Goal: Transaction & Acquisition: Book appointment/travel/reservation

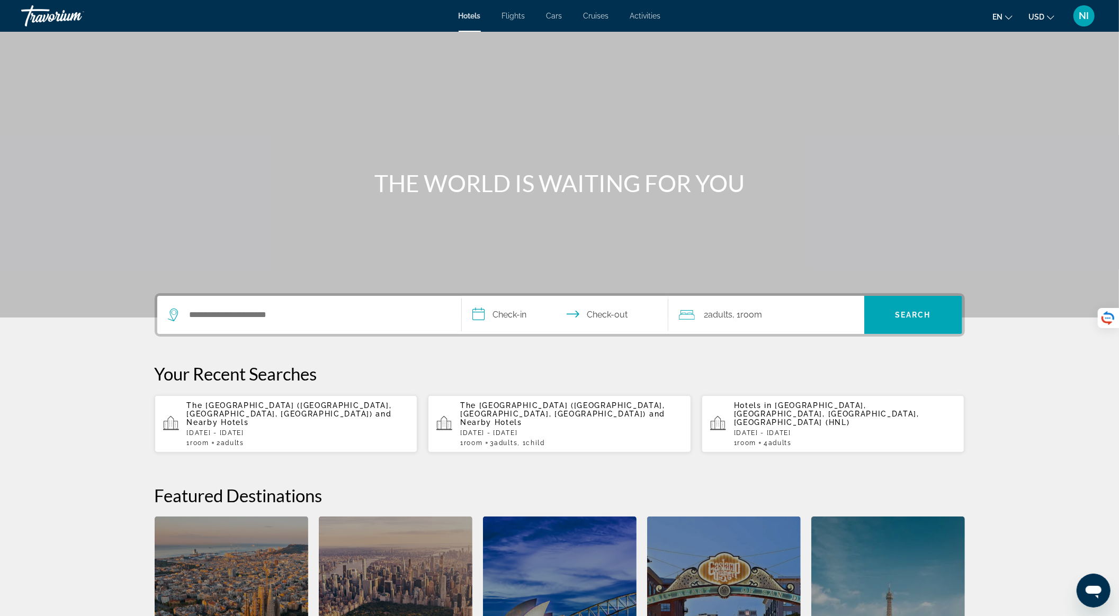
click at [280, 428] on div "The [GEOGRAPHIC_DATA] ([GEOGRAPHIC_DATA], [GEOGRAPHIC_DATA], [GEOGRAPHIC_DATA])…" at bounding box center [298, 424] width 222 height 46
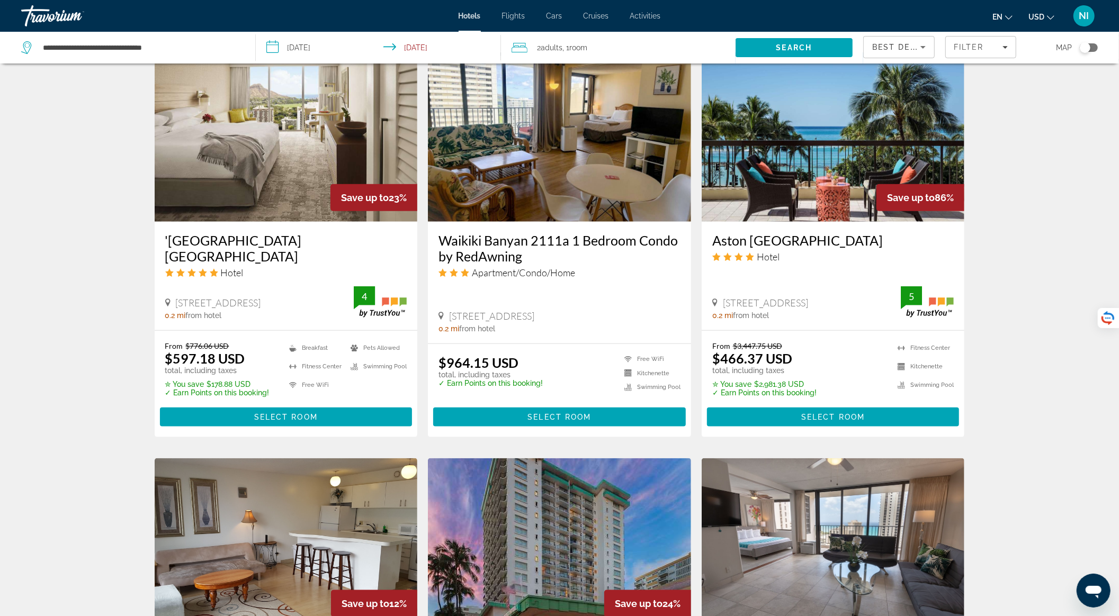
scroll to position [847, 0]
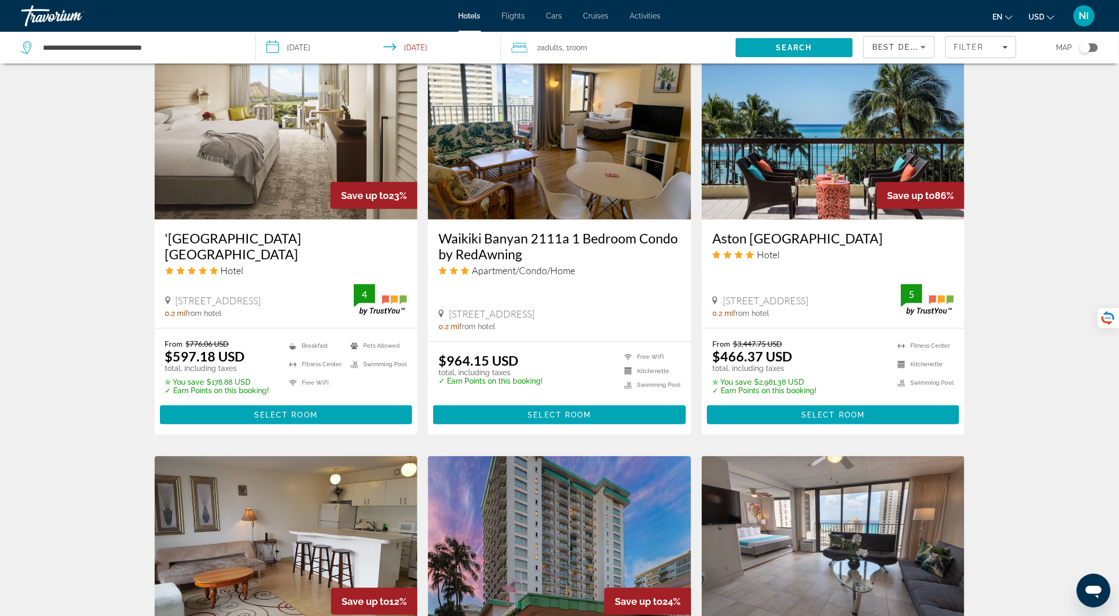
click at [782, 149] on img "Main content" at bounding box center [832, 134] width 263 height 169
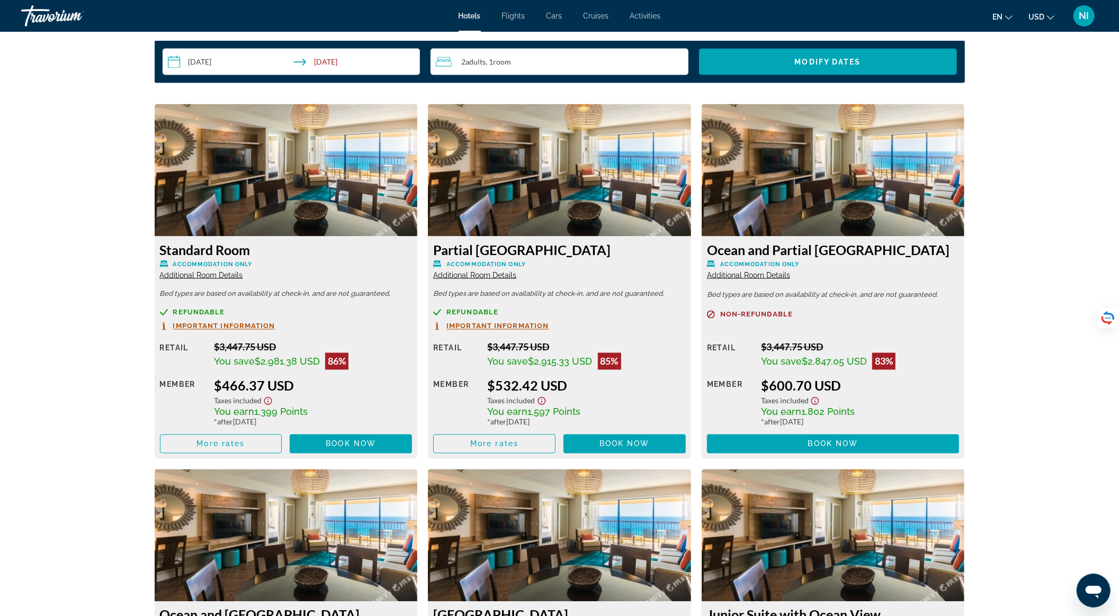
scroll to position [1411, 0]
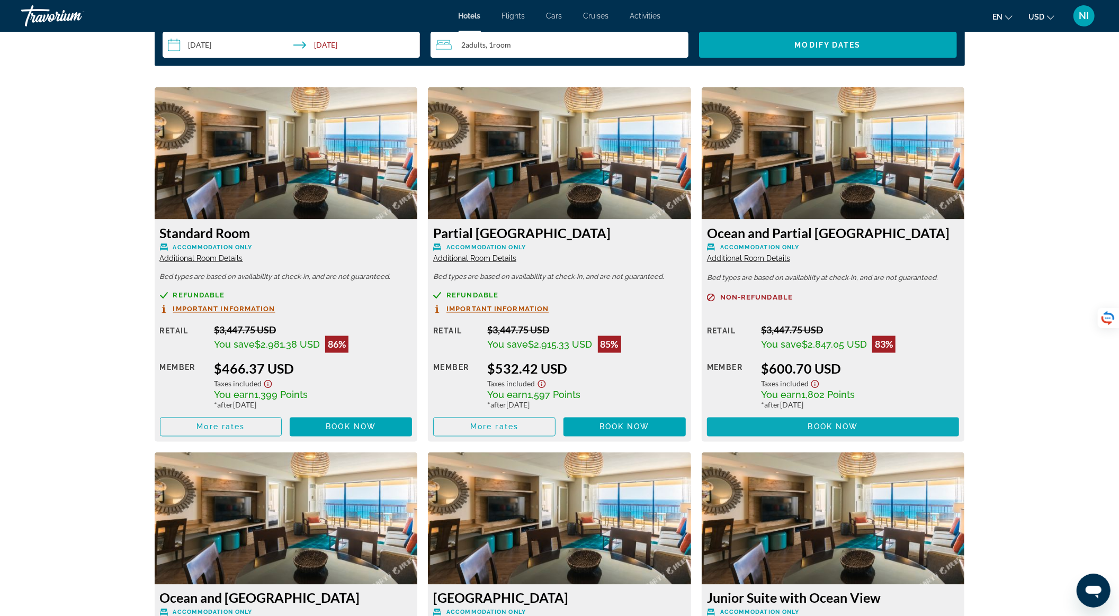
click at [791, 428] on span "Main content" at bounding box center [833, 426] width 253 height 25
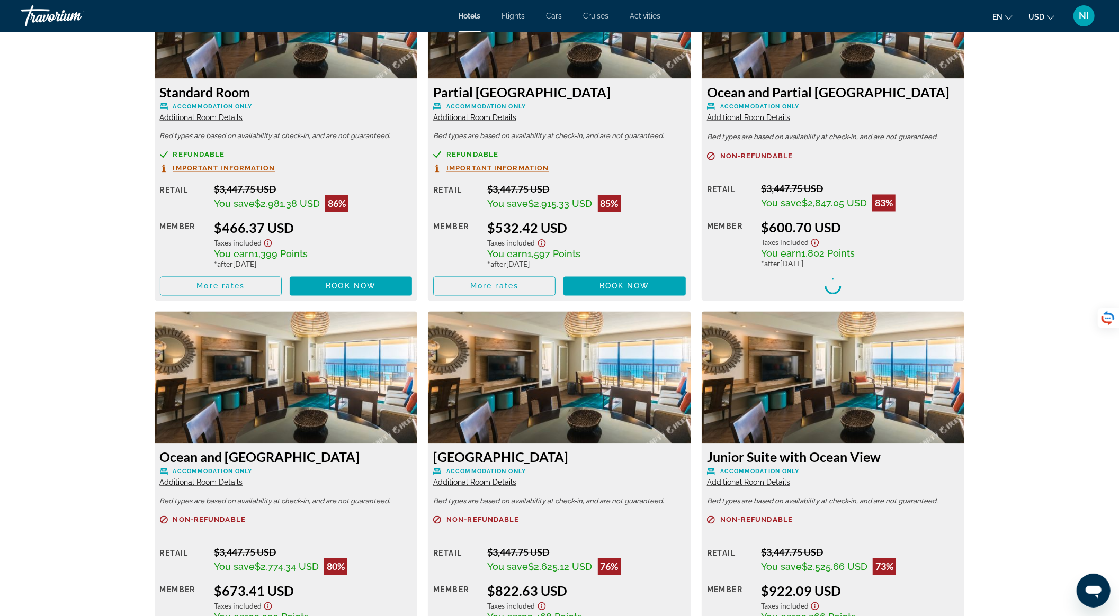
scroll to position [1553, 0]
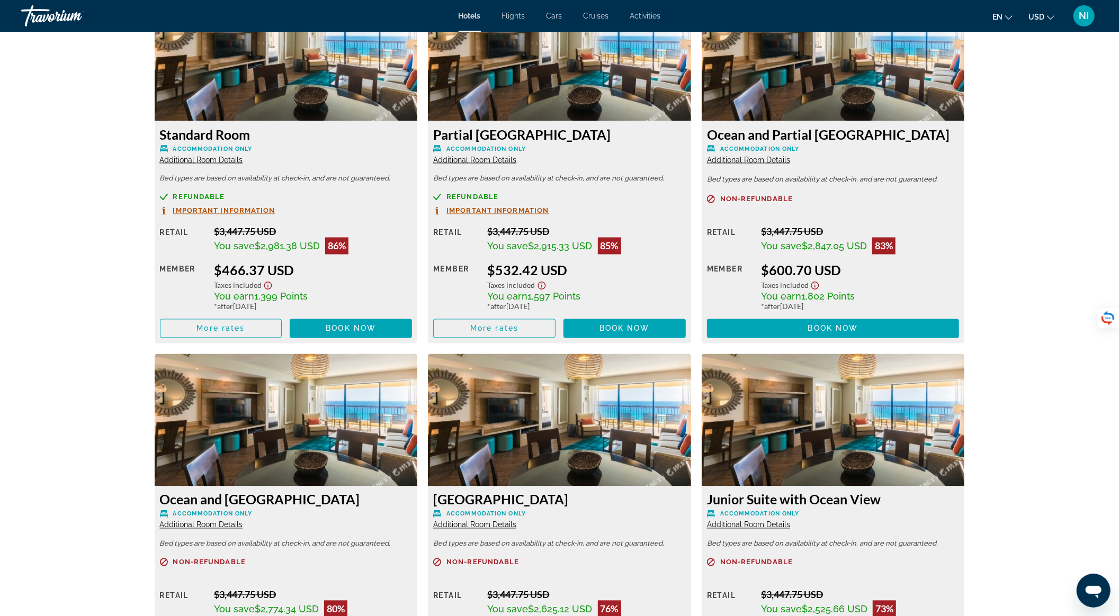
scroll to position [1482, 0]
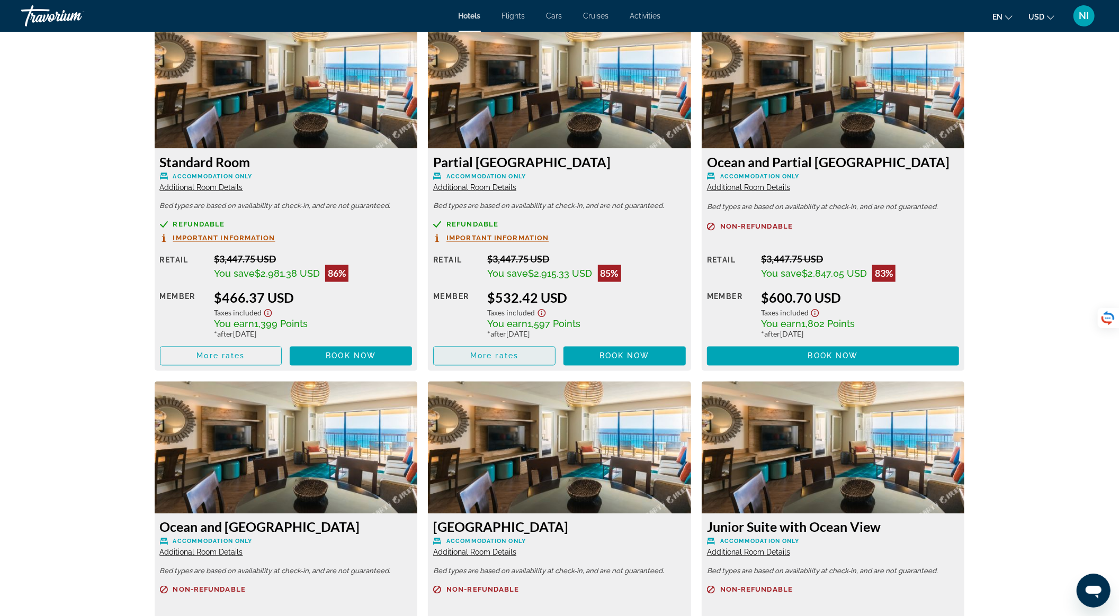
click at [523, 355] on span "Main content" at bounding box center [494, 356] width 121 height 25
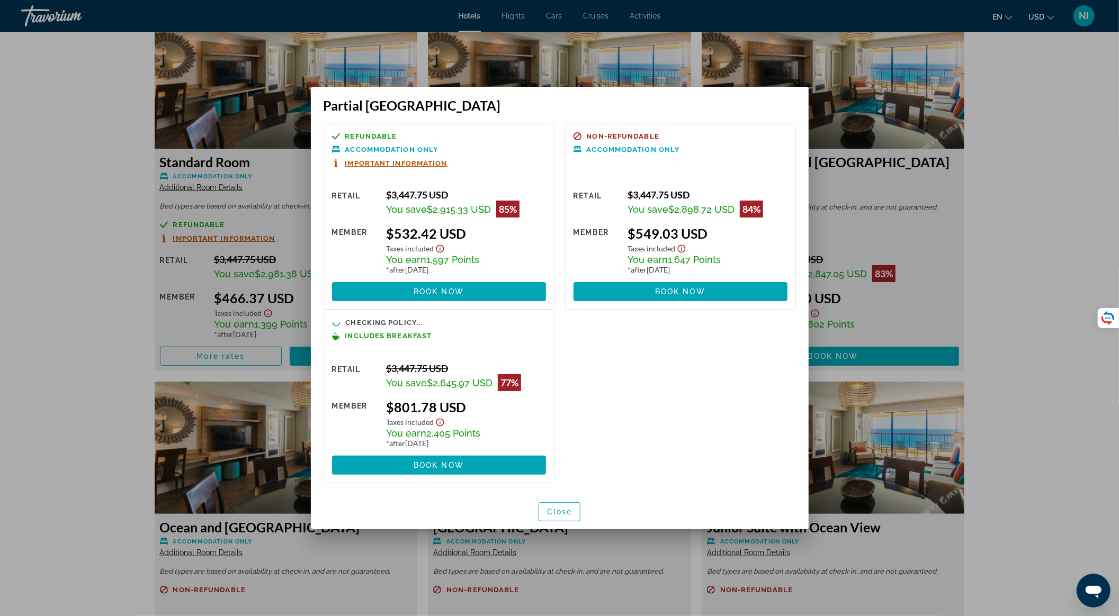
scroll to position [0, 0]
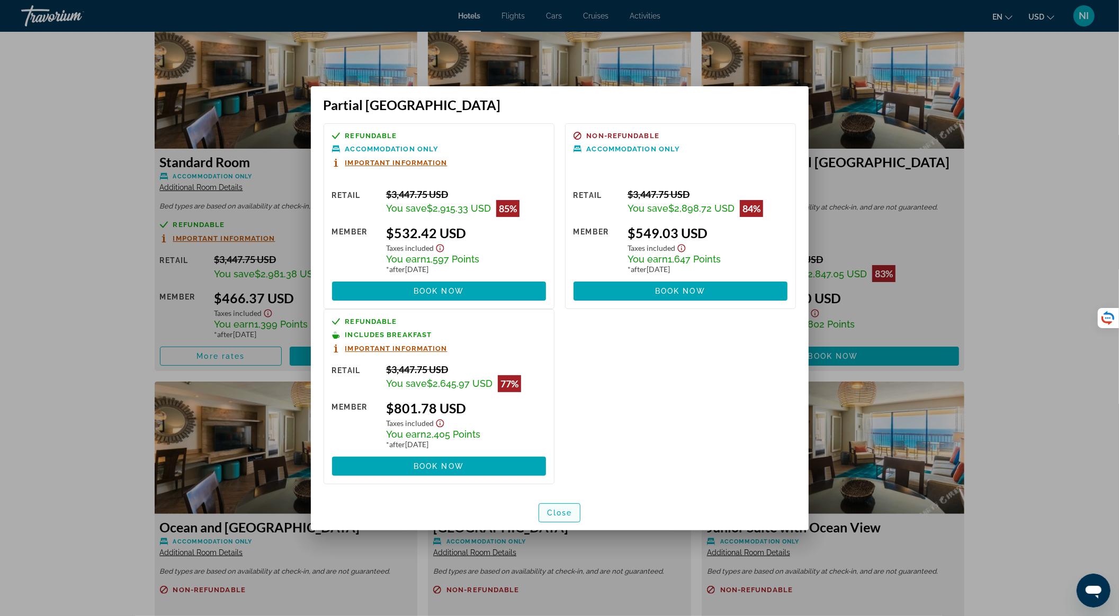
click at [546, 518] on span "button" at bounding box center [559, 512] width 41 height 25
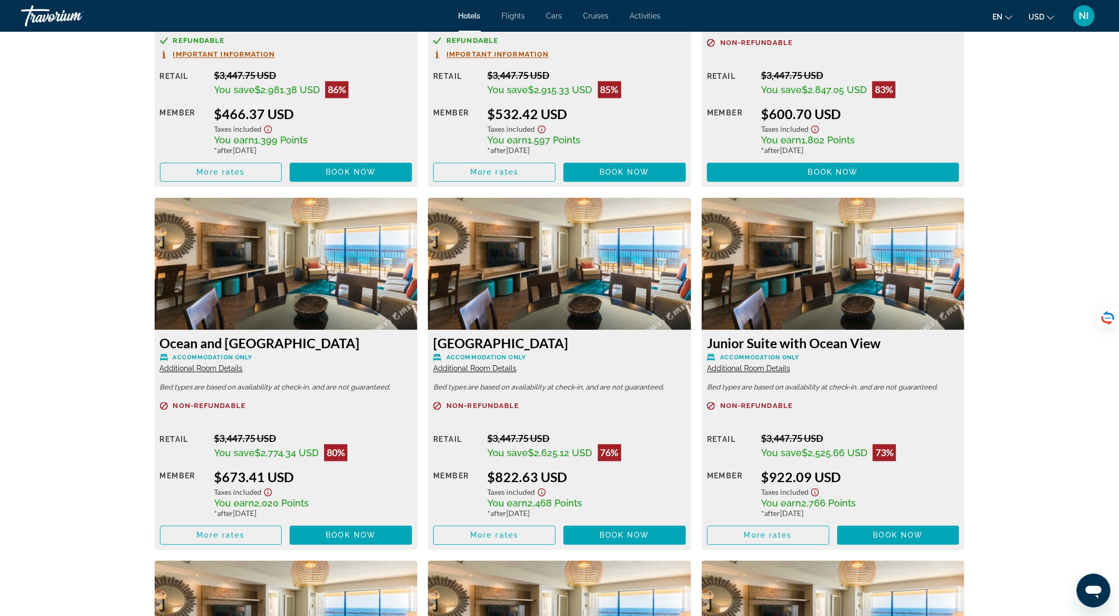
scroll to position [1764, 0]
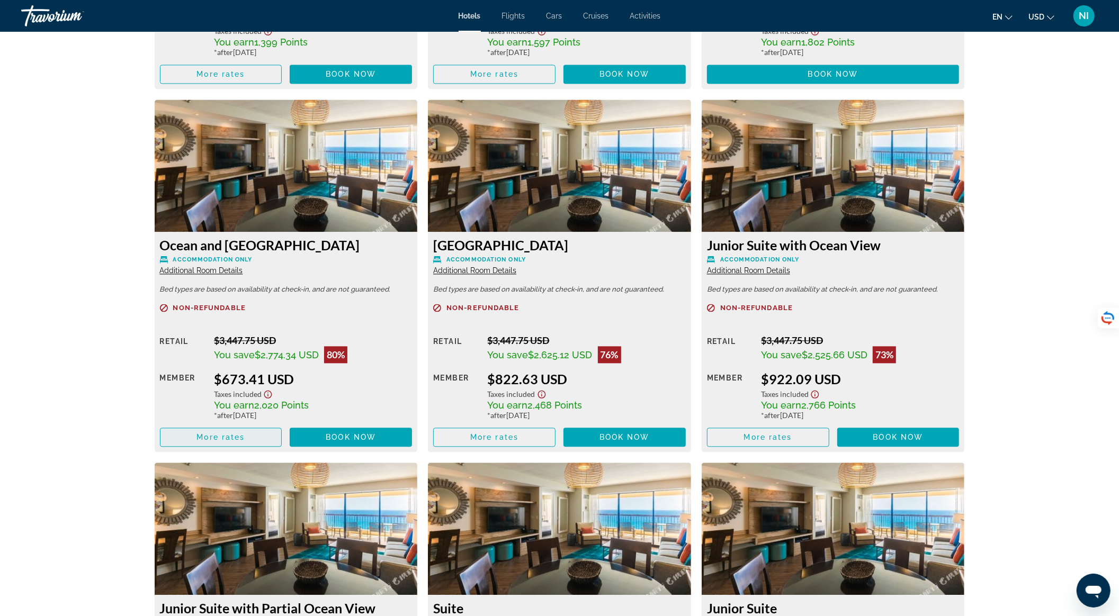
click at [264, 439] on span "Main content" at bounding box center [220, 437] width 121 height 25
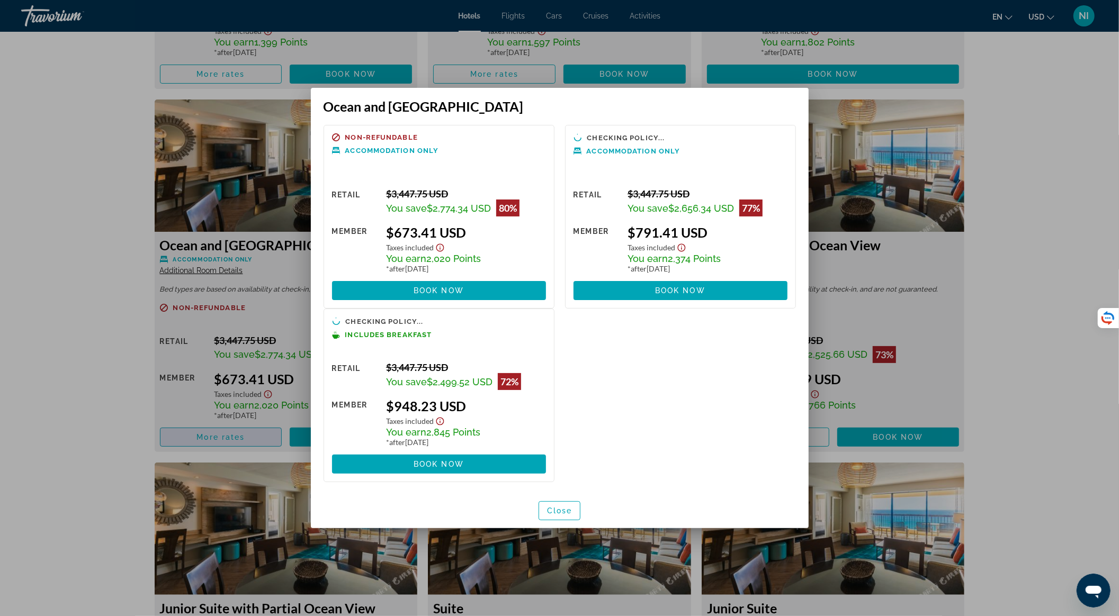
scroll to position [0, 0]
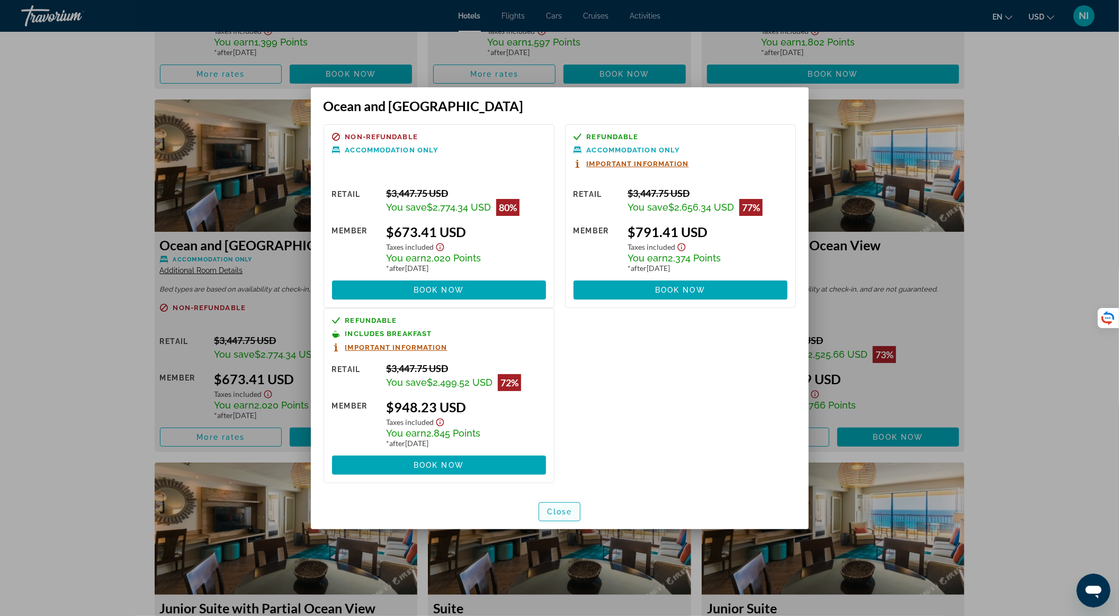
click at [568, 515] on span "Close" at bounding box center [559, 512] width 25 height 8
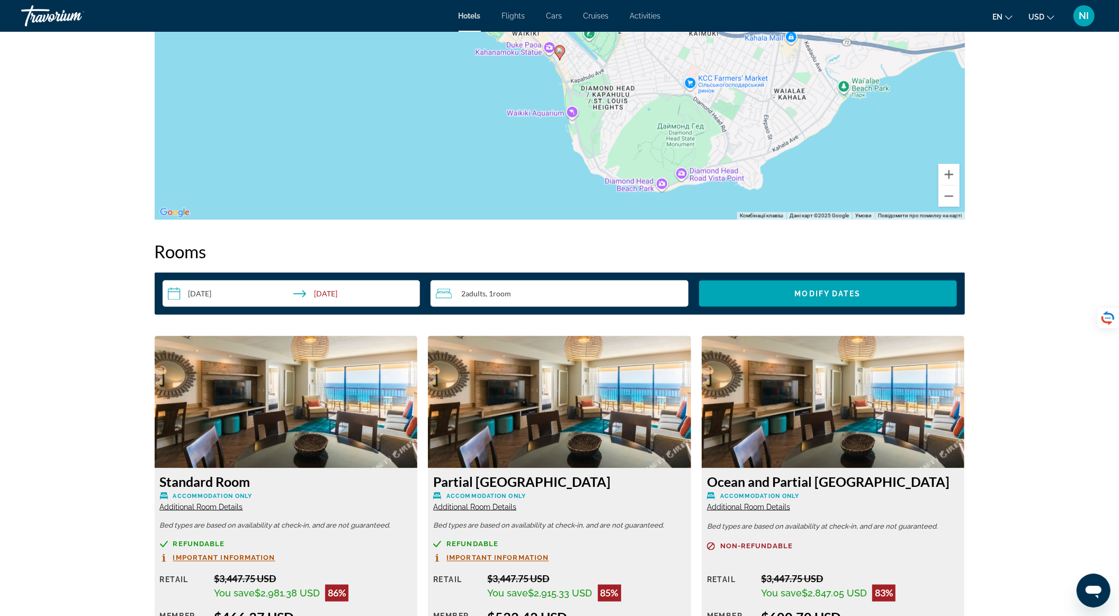
scroll to position [1270, 0]
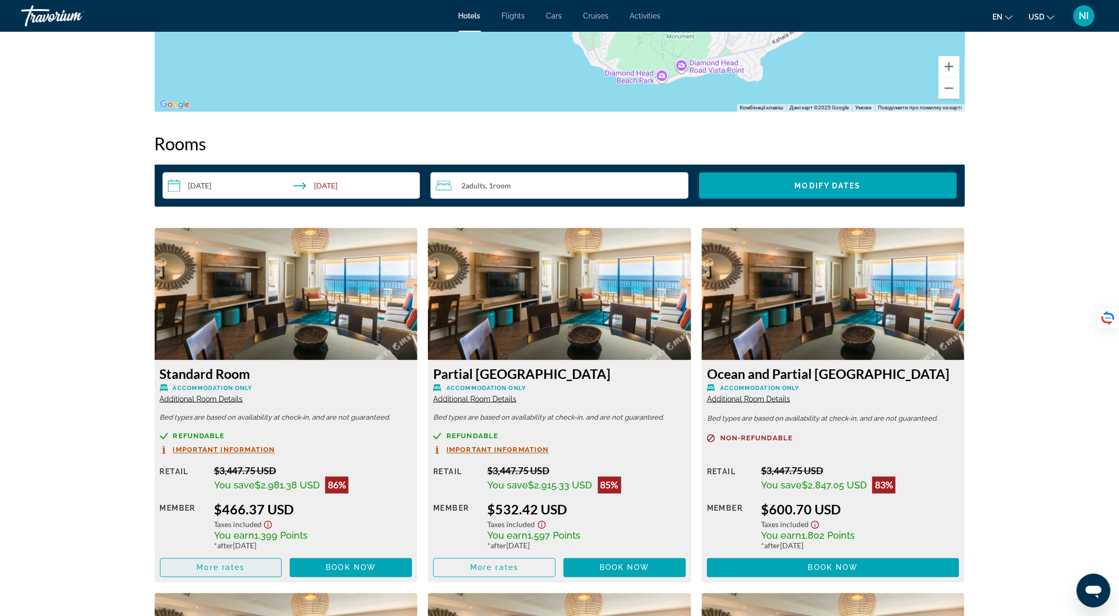
click at [265, 563] on span "Main content" at bounding box center [220, 567] width 121 height 25
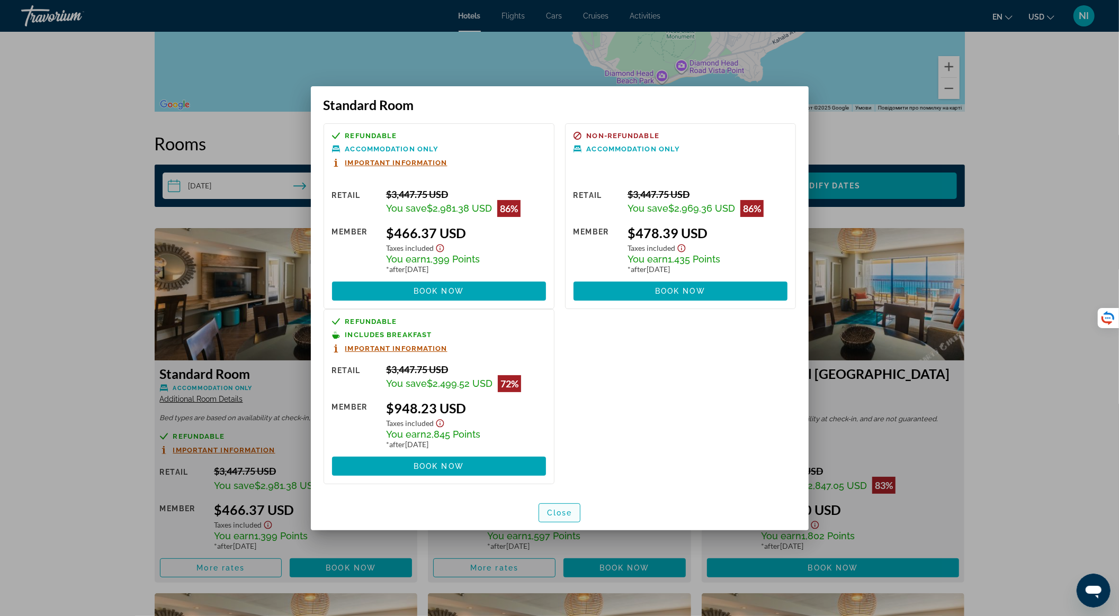
click at [551, 511] on span "Close" at bounding box center [559, 513] width 25 height 8
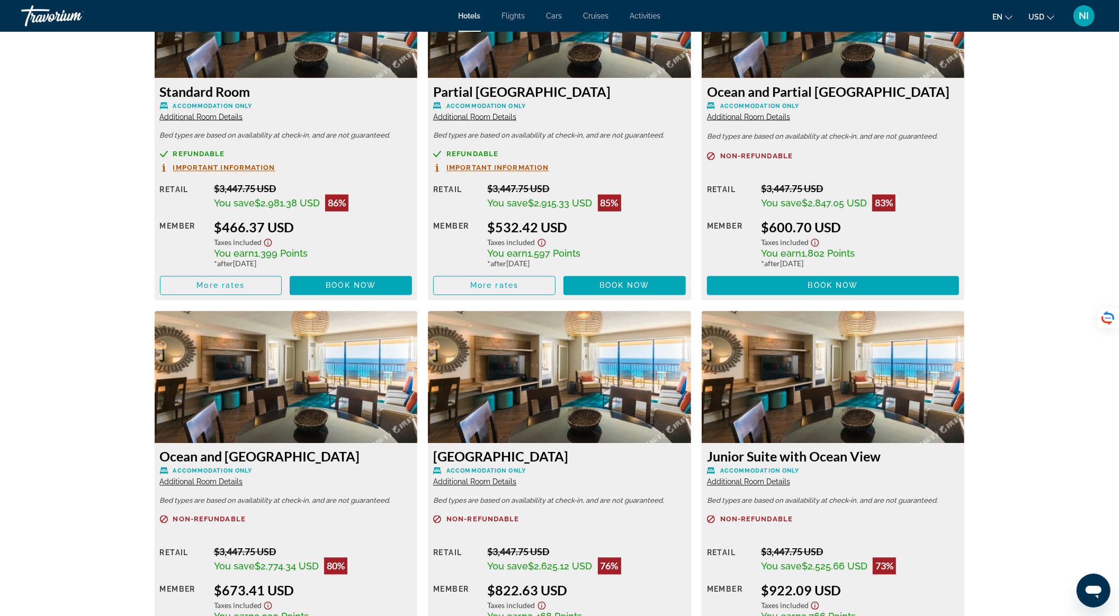
scroll to position [1694, 0]
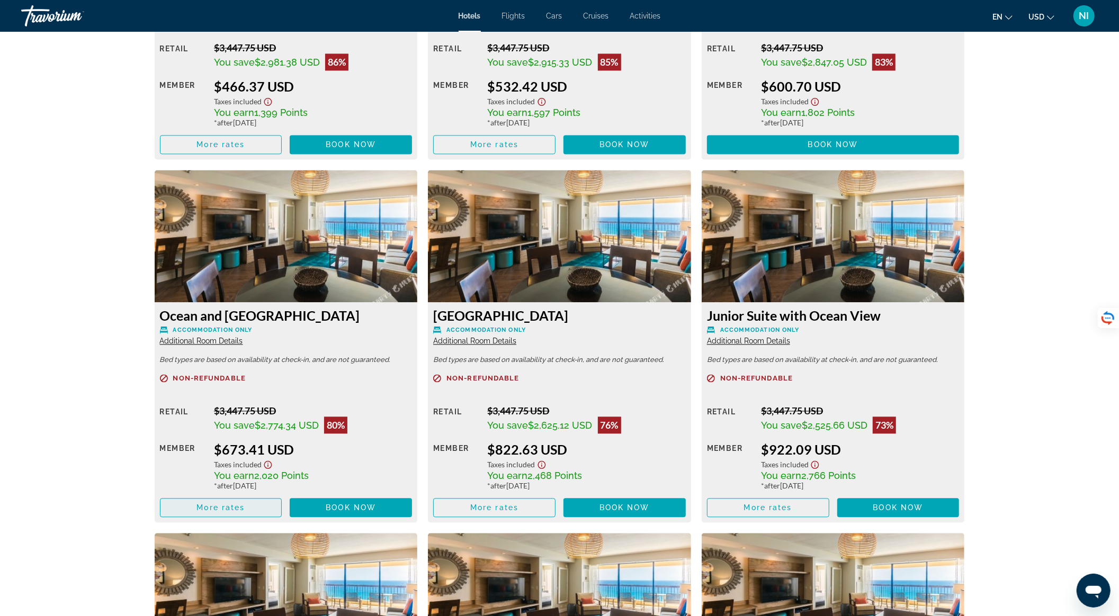
click at [258, 509] on span "Main content" at bounding box center [220, 507] width 121 height 25
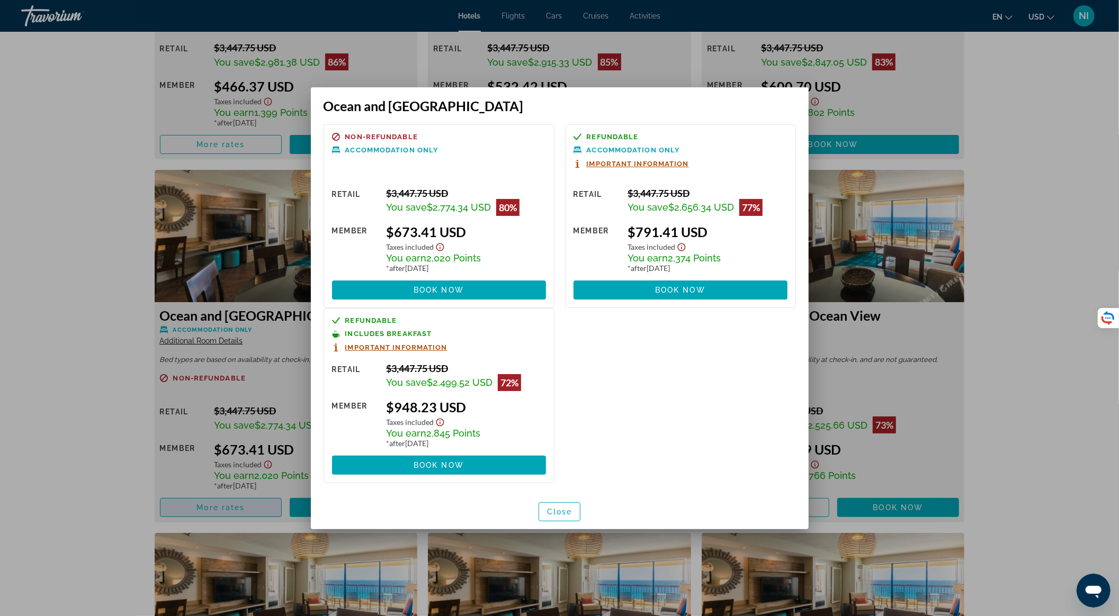
scroll to position [0, 0]
click at [572, 513] on span "Close" at bounding box center [559, 512] width 25 height 8
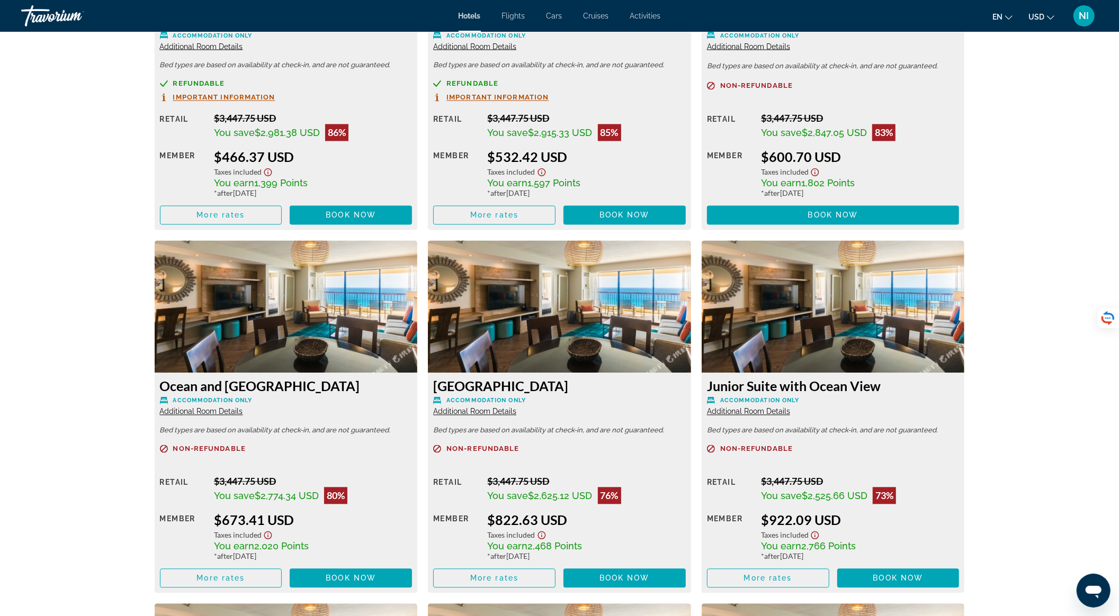
scroll to position [1411, 0]
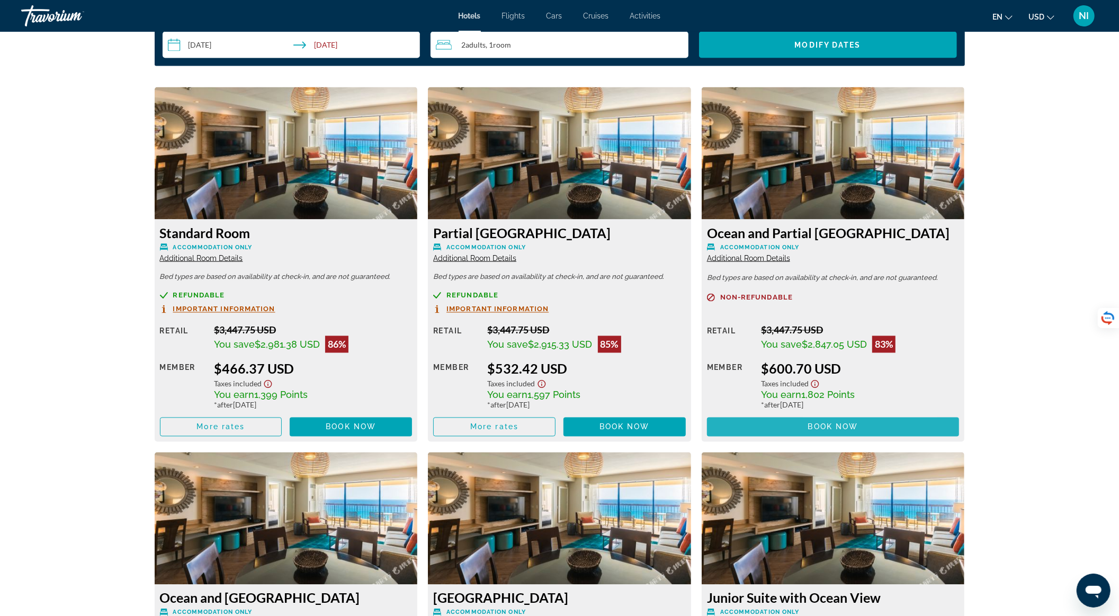
click at [814, 432] on span "Main content" at bounding box center [833, 426] width 253 height 25
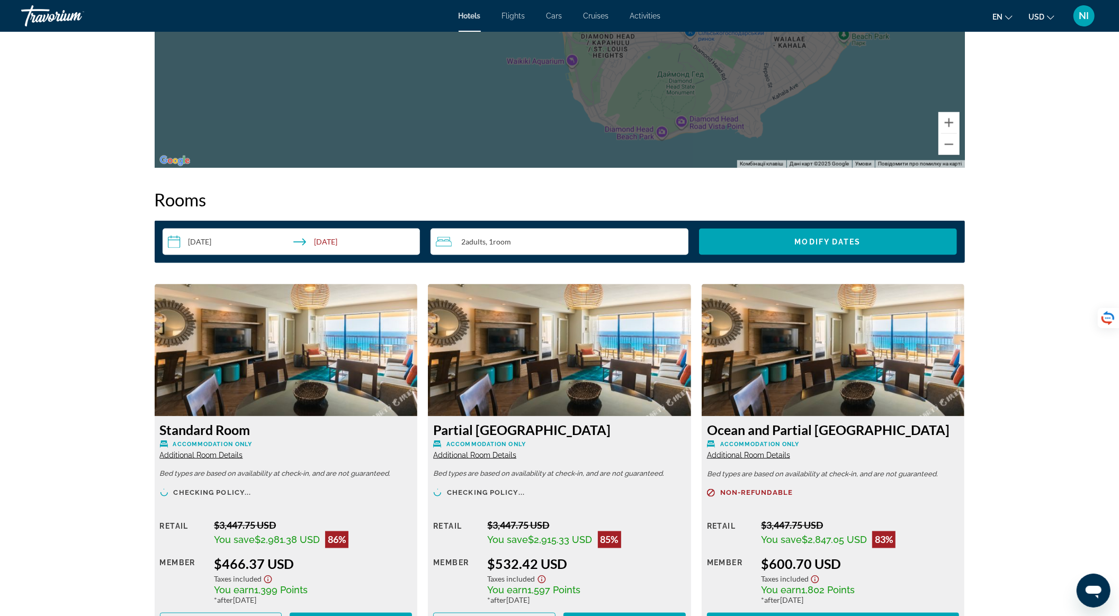
scroll to position [1270, 0]
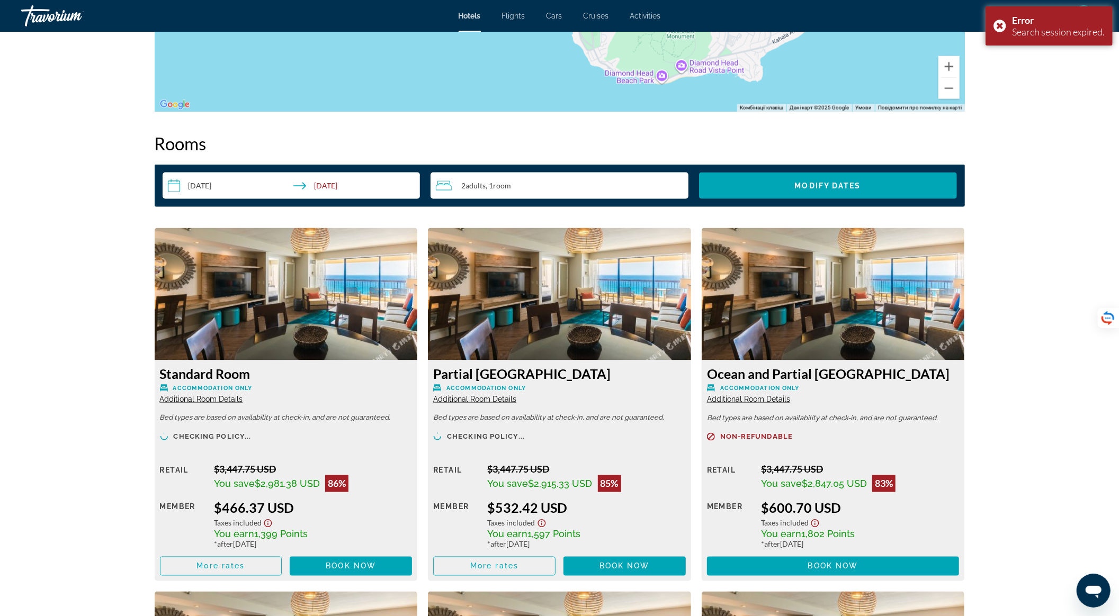
click at [526, 185] on div "2 Adult Adults , 1 Room rooms" at bounding box center [562, 185] width 253 height 13
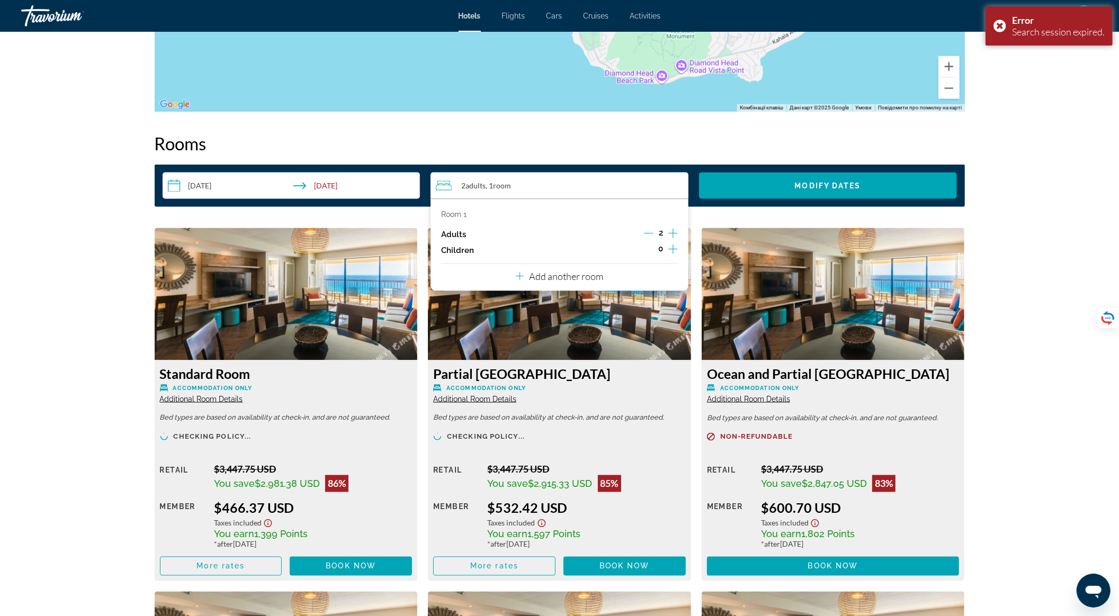
click at [666, 230] on div "2" at bounding box center [661, 235] width 34 height 16
click at [675, 232] on icon "Increment adults" at bounding box center [673, 233] width 10 height 13
click at [674, 248] on icon "Increment children" at bounding box center [673, 249] width 10 height 13
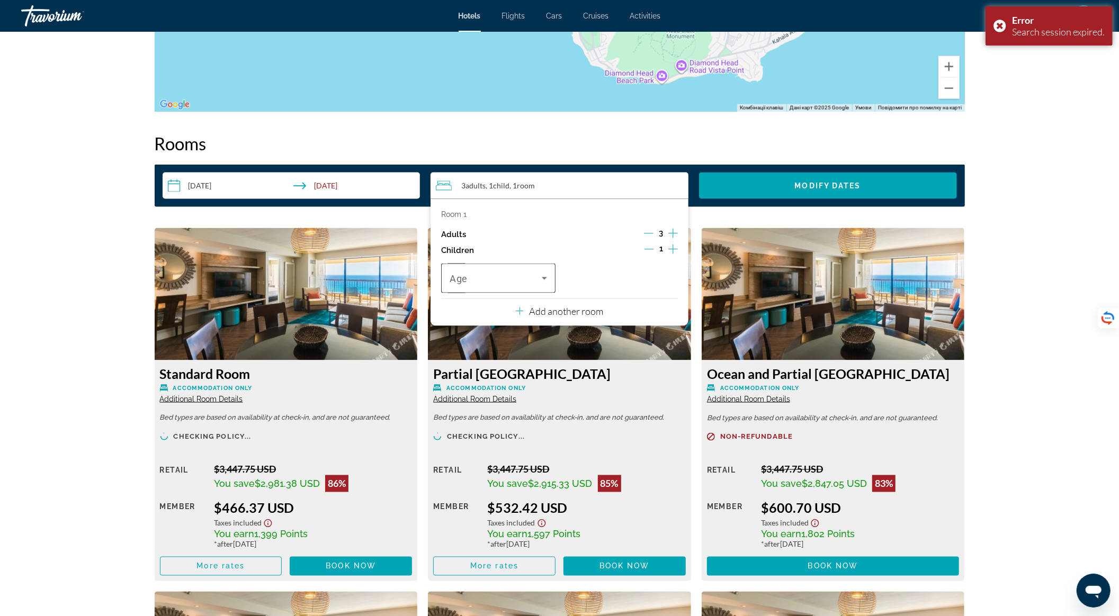
click at [546, 281] on icon "Travelers: 3 adults, 1 child" at bounding box center [544, 278] width 13 height 13
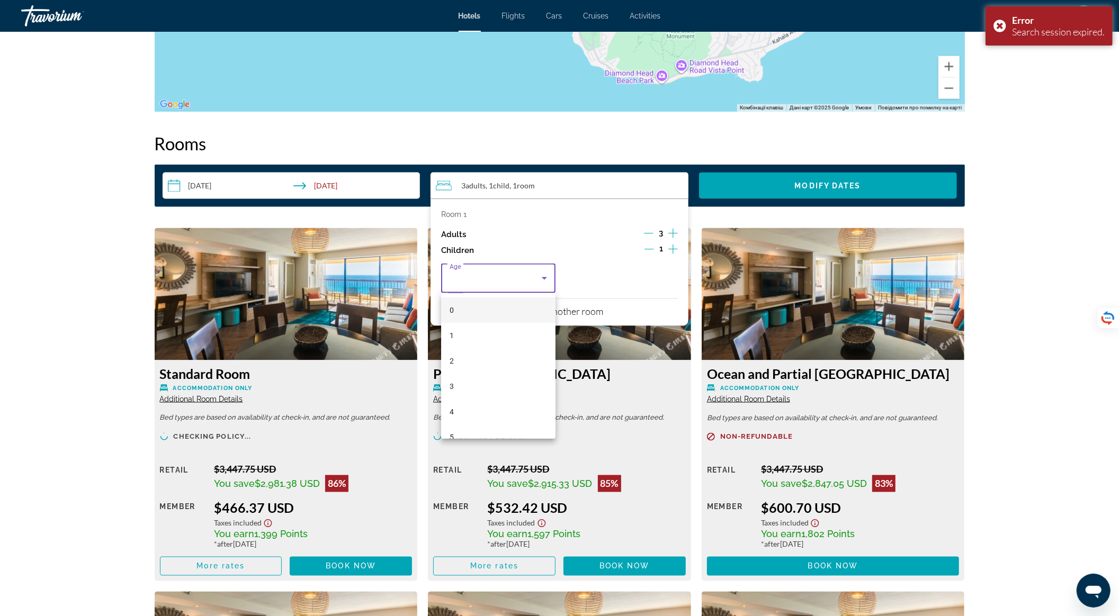
scroll to position [282, 0]
click at [517, 426] on mat-option "16" at bounding box center [498, 434] width 114 height 25
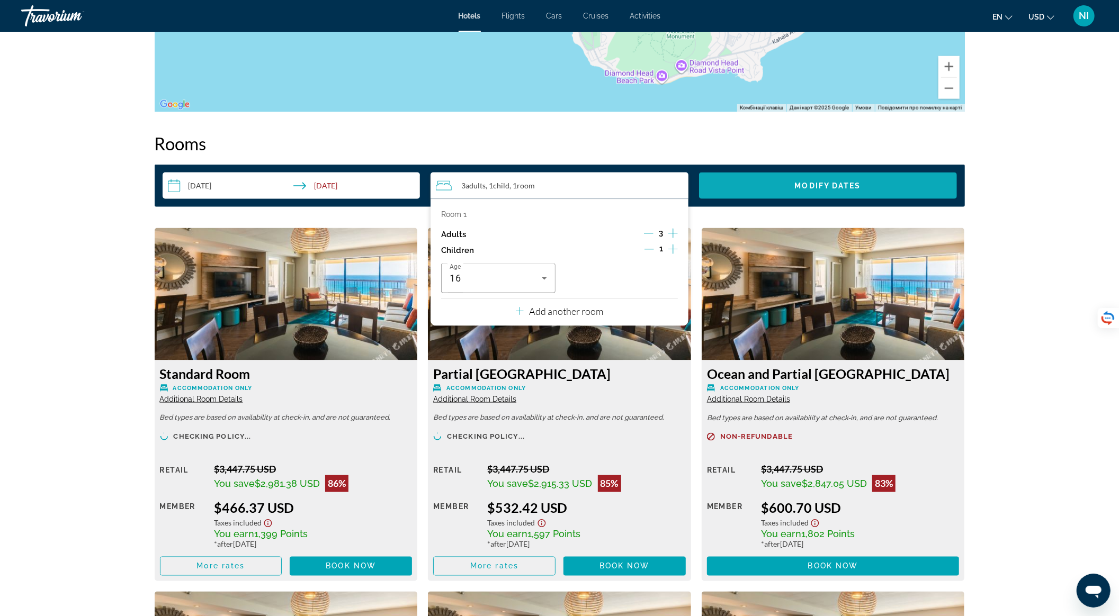
click at [781, 183] on span "Search widget" at bounding box center [828, 185] width 258 height 25
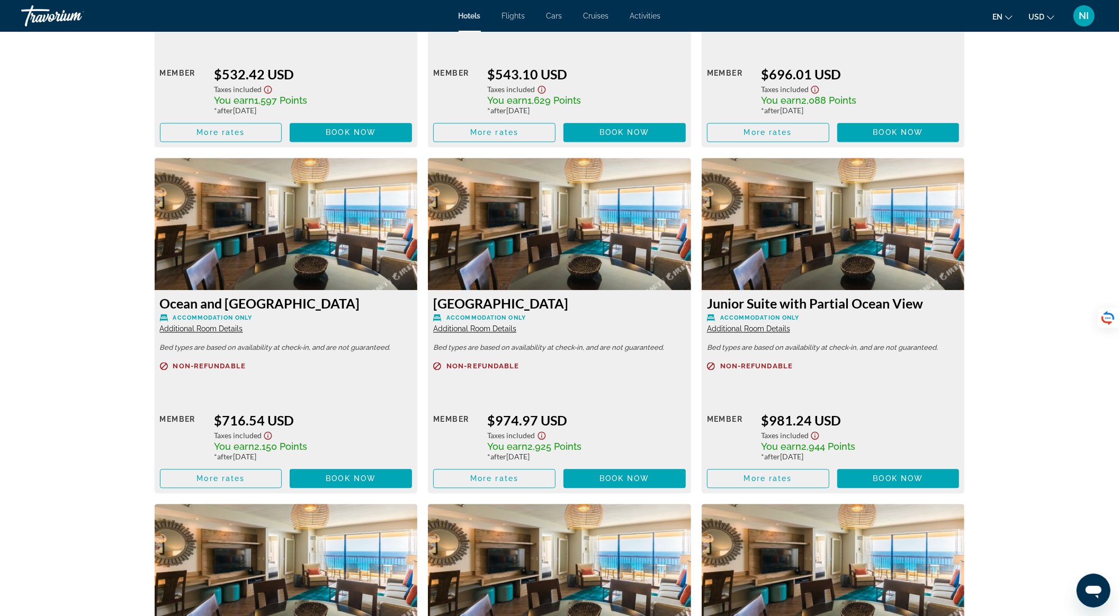
scroll to position [1693, 0]
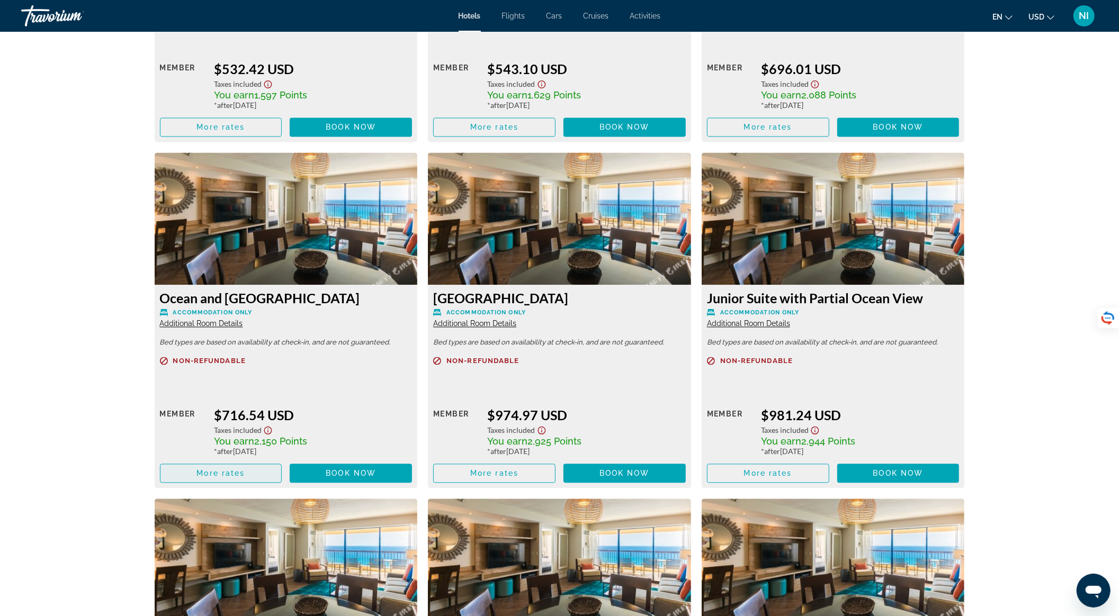
click at [264, 471] on span "Main content" at bounding box center [220, 473] width 121 height 25
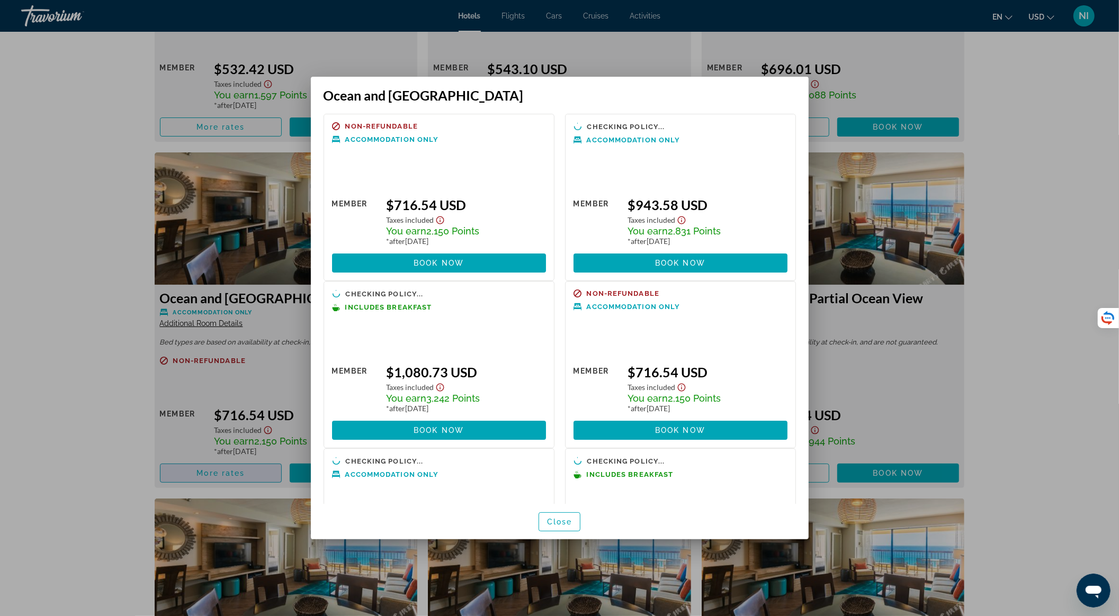
scroll to position [0, 0]
click at [995, 30] on div "Error Search session expired." at bounding box center [1048, 25] width 127 height 39
click at [130, 232] on div at bounding box center [559, 308] width 1119 height 616
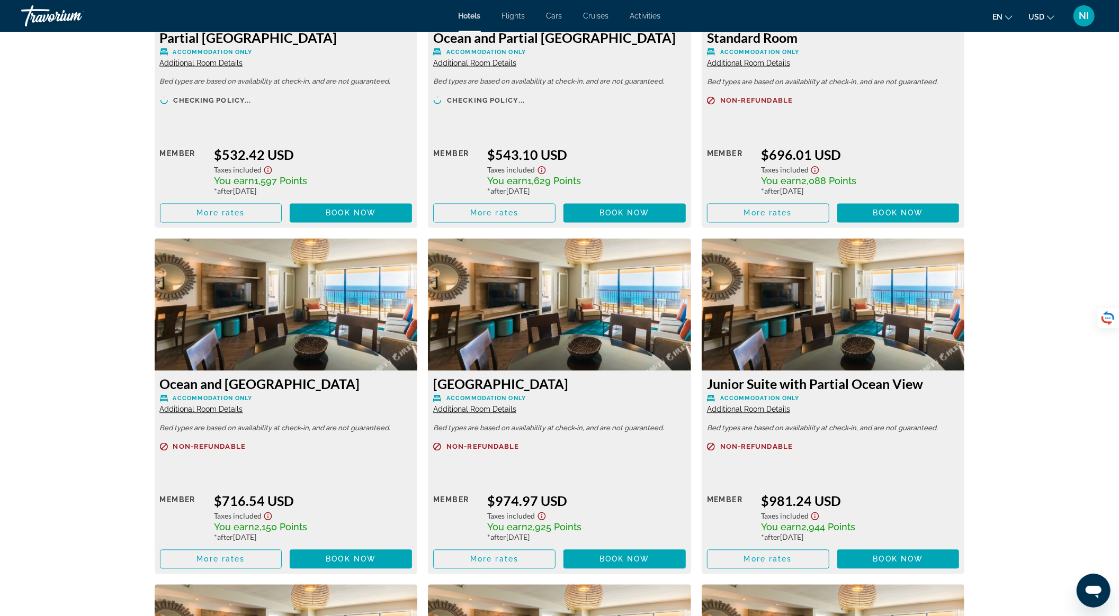
scroll to position [1481, 0]
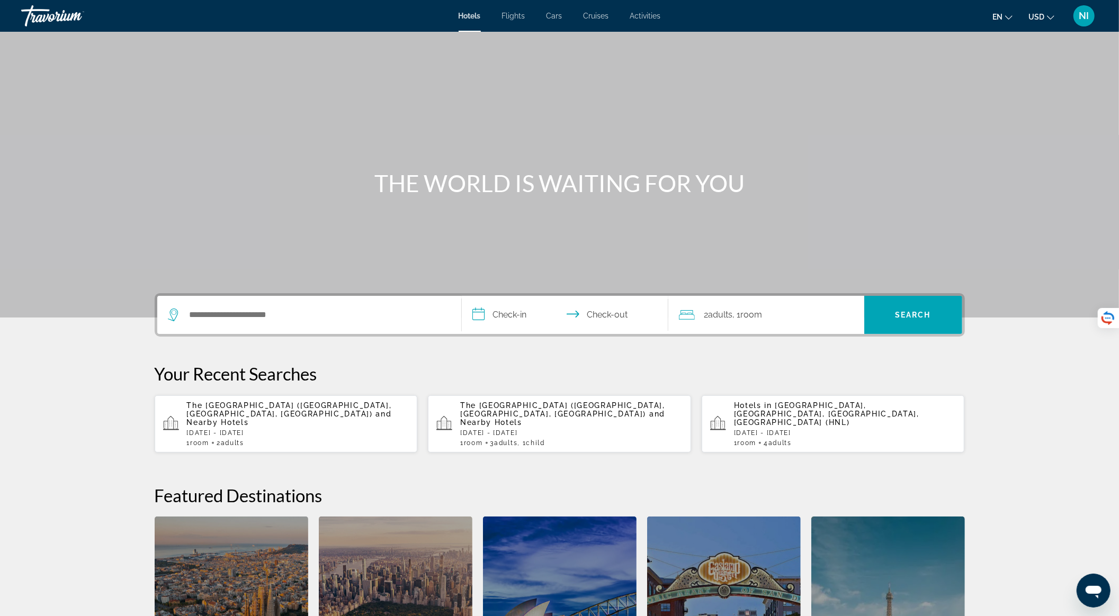
click at [241, 429] on p "[DATE] - [DATE]" at bounding box center [298, 432] width 222 height 7
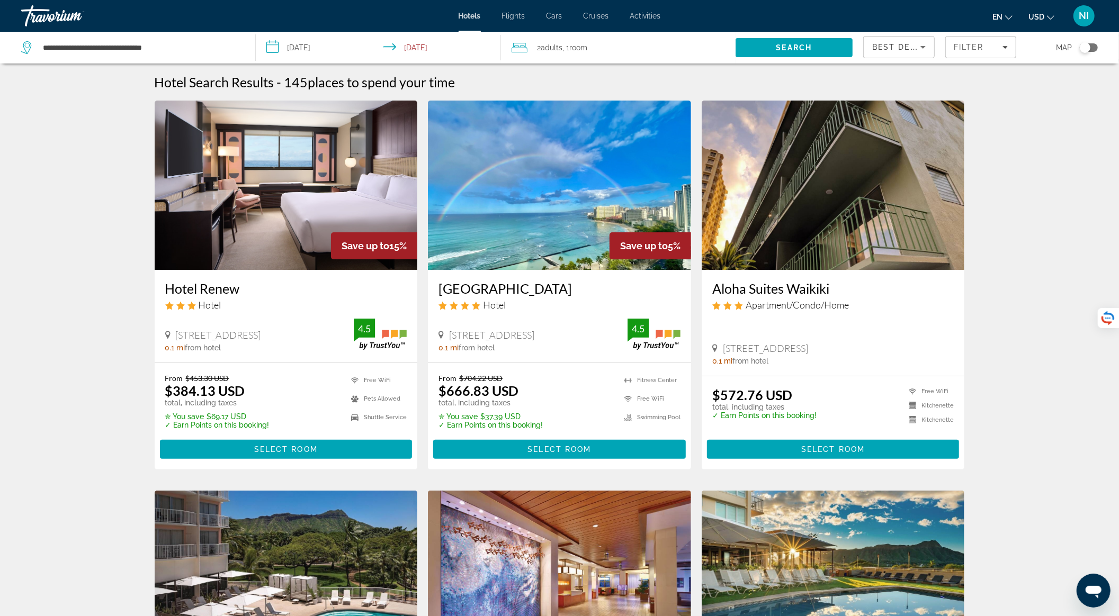
click at [528, 44] on div "2 Adult Adults , 1 Room rooms" at bounding box center [623, 47] width 224 height 15
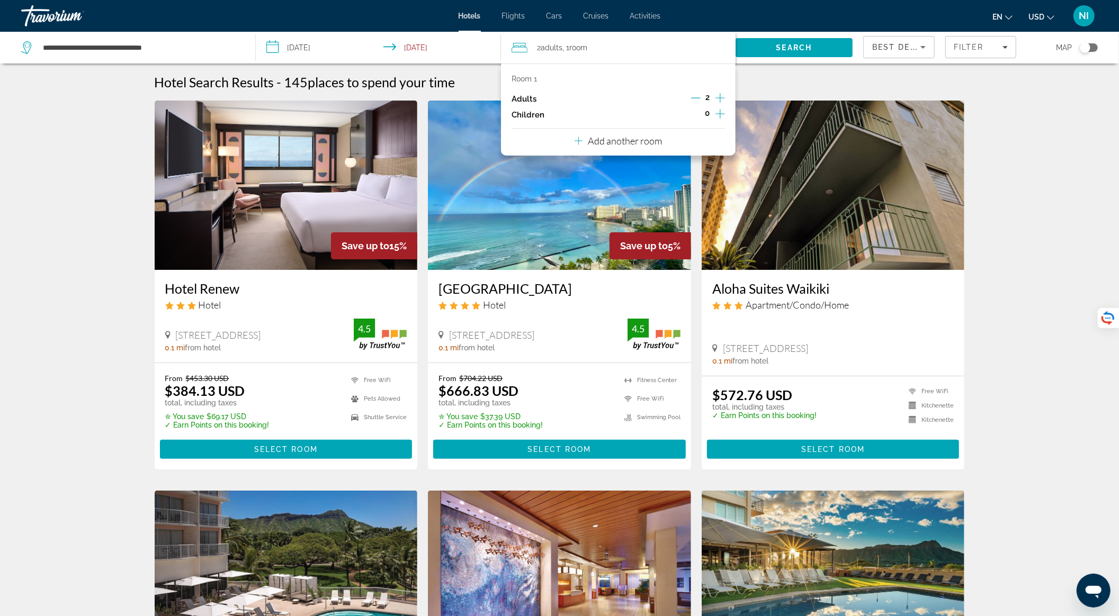
click at [717, 98] on icon "Increment adults" at bounding box center [720, 98] width 10 height 13
click at [718, 114] on icon "Increment children" at bounding box center [720, 113] width 10 height 13
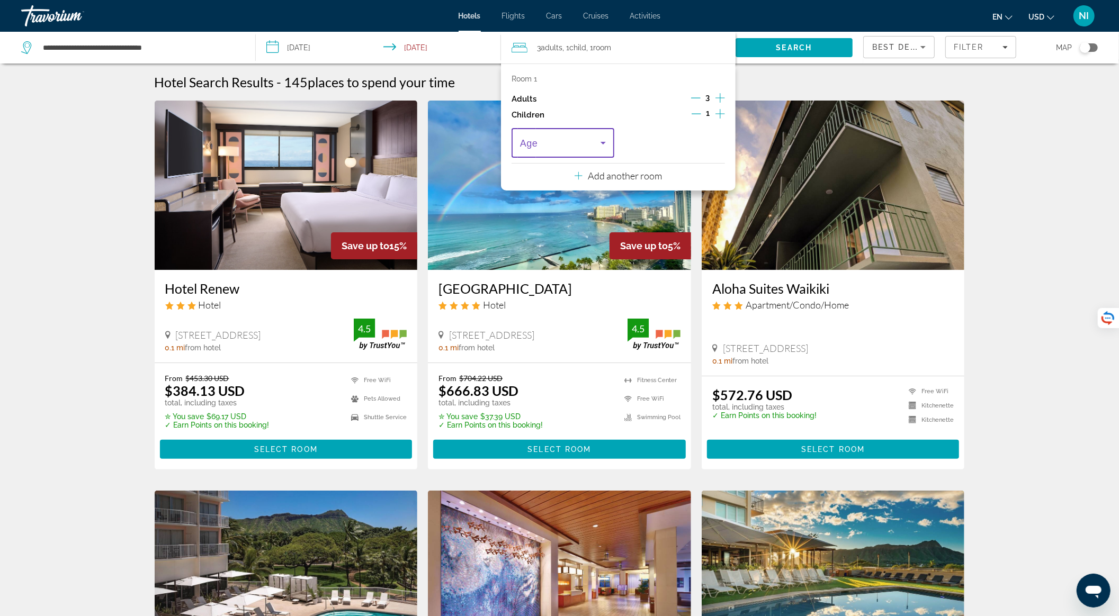
click at [597, 146] on icon "Travelers: 3 adults, 1 child" at bounding box center [603, 143] width 13 height 13
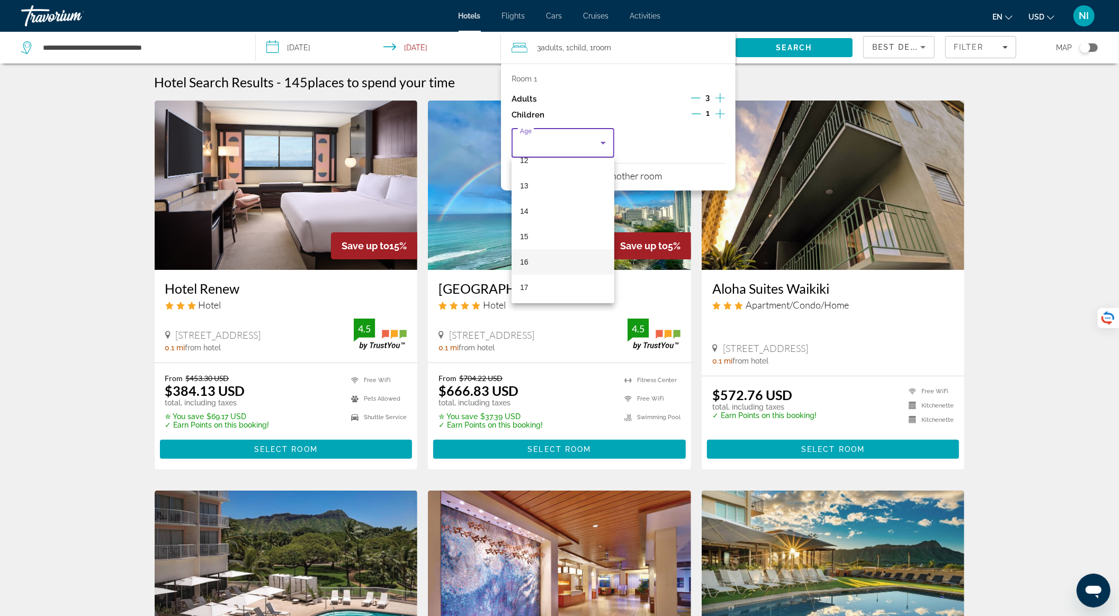
scroll to position [320, 0]
click at [571, 260] on mat-option "16" at bounding box center [562, 261] width 103 height 25
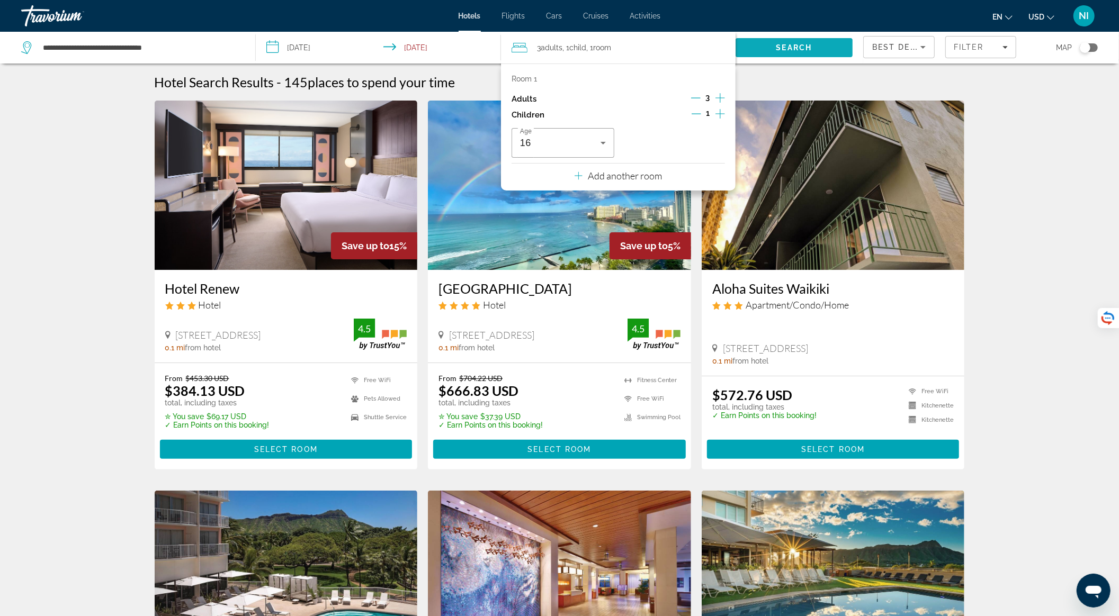
click at [756, 47] on span "Search" at bounding box center [793, 47] width 117 height 25
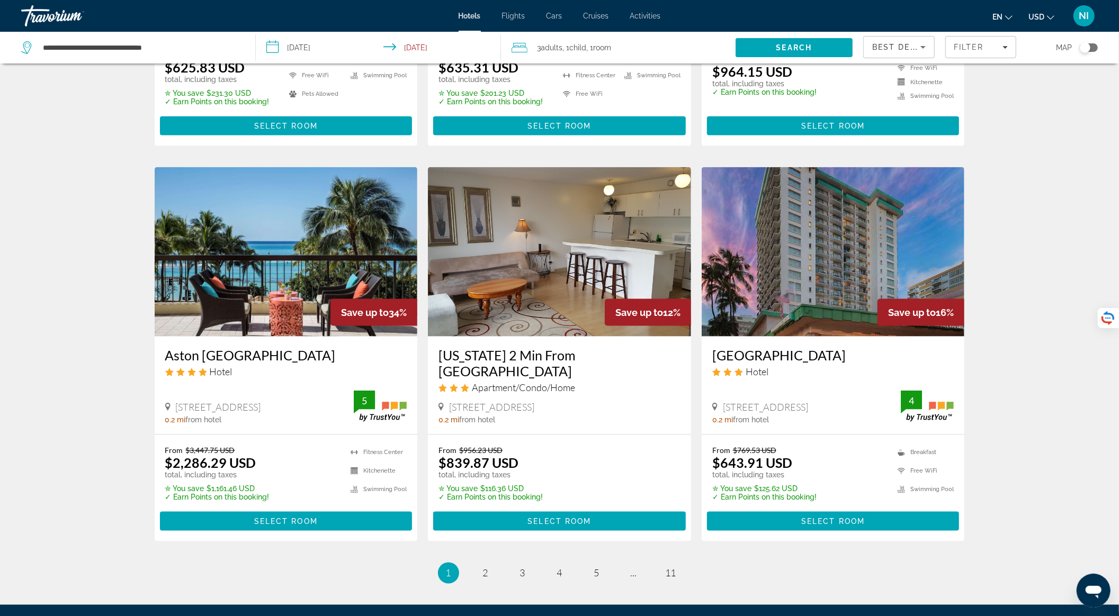
scroll to position [1217, 0]
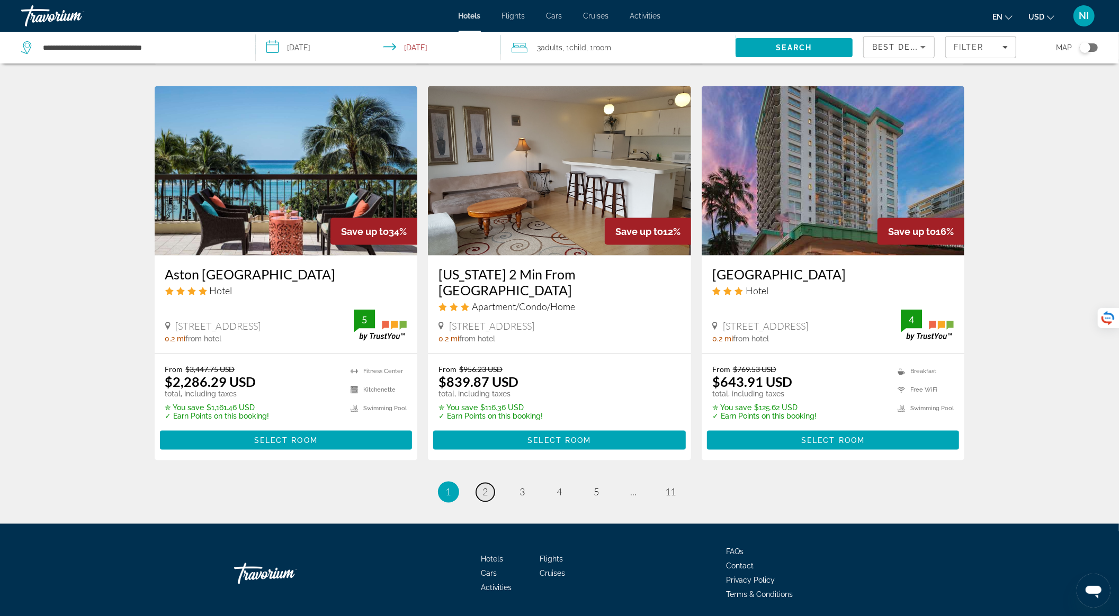
click at [490, 483] on link "page 2" at bounding box center [485, 492] width 19 height 19
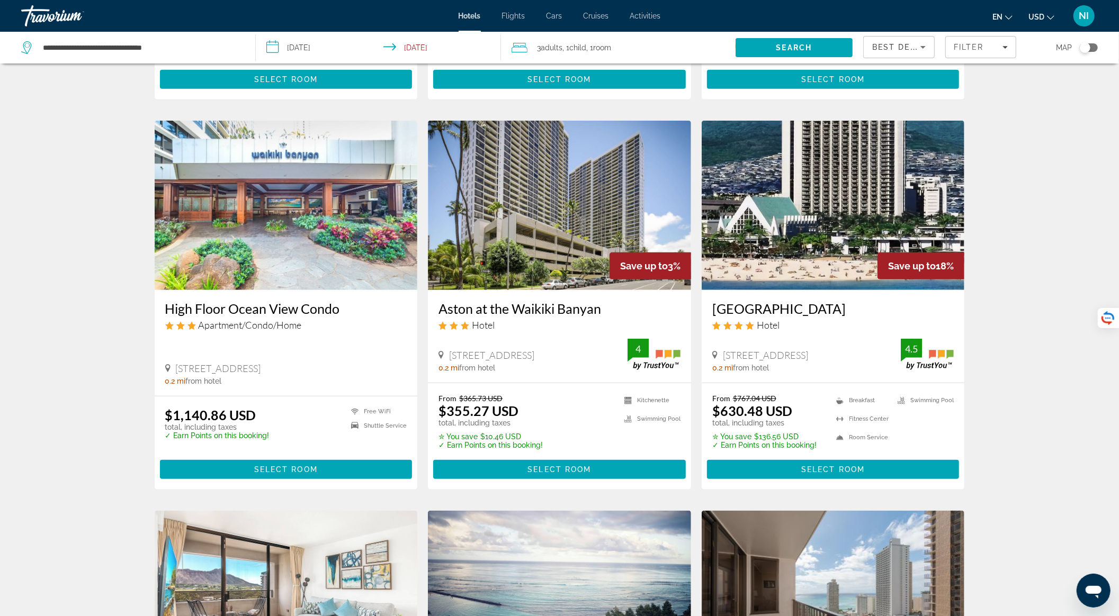
scroll to position [1129, 0]
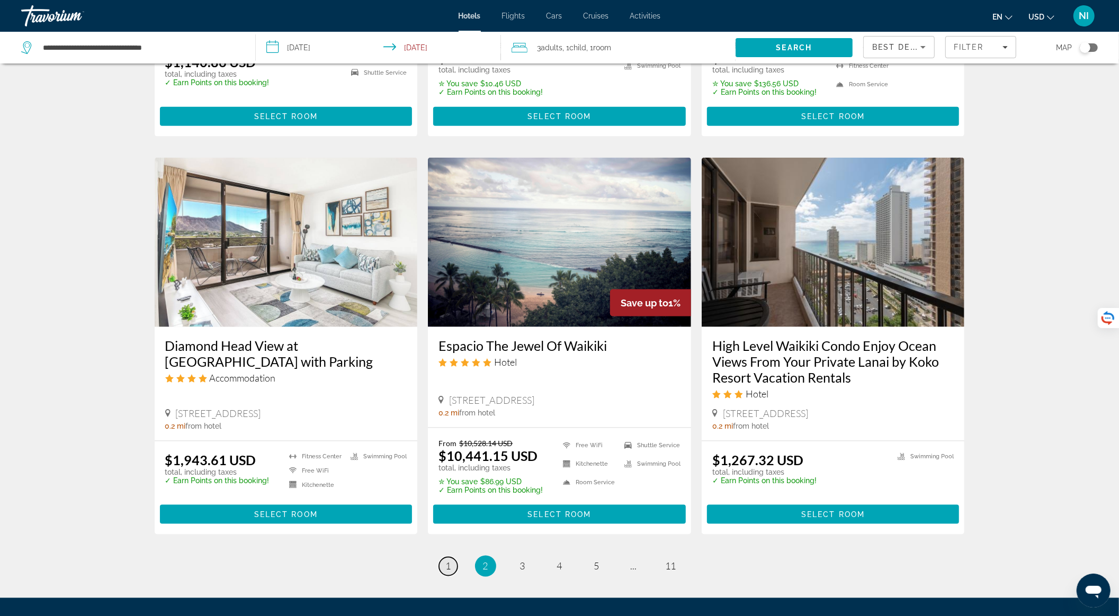
click at [453, 562] on link "page 1" at bounding box center [448, 566] width 19 height 19
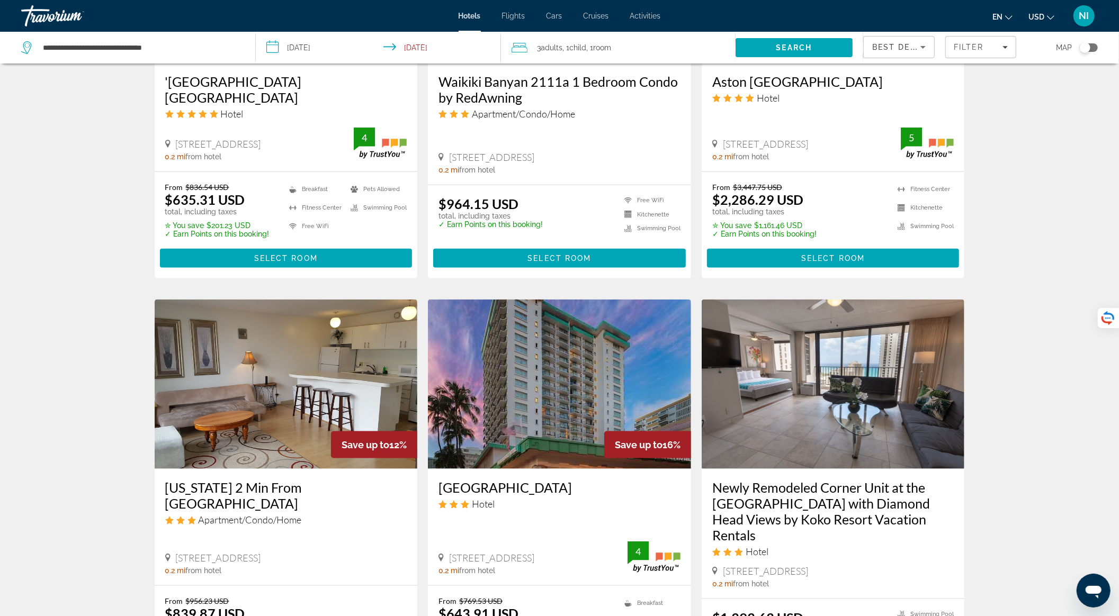
scroll to position [801, 0]
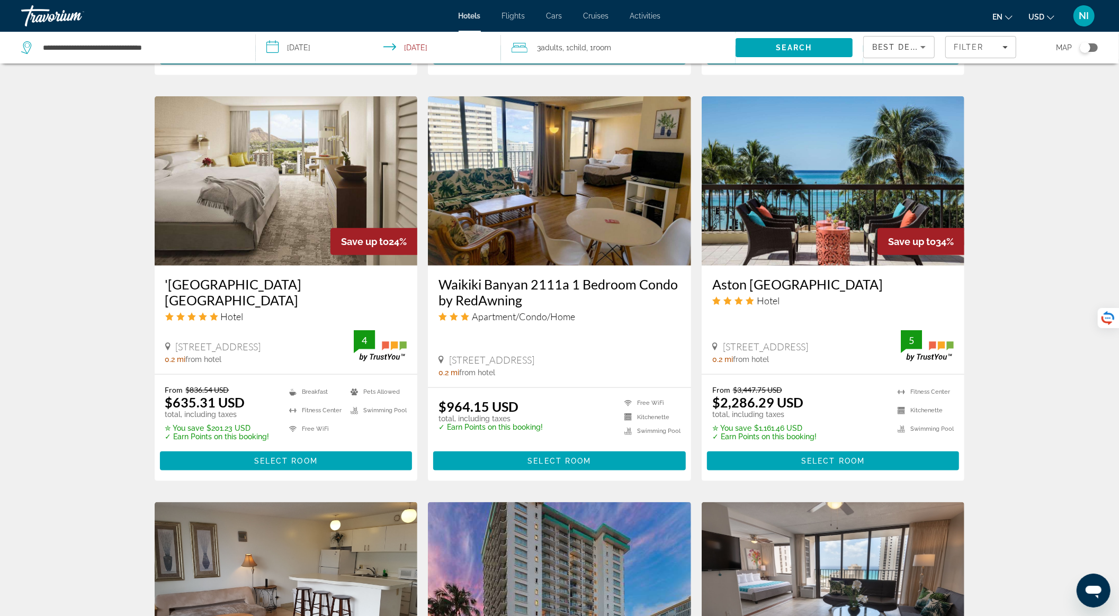
click at [784, 175] on img "Main content" at bounding box center [832, 180] width 263 height 169
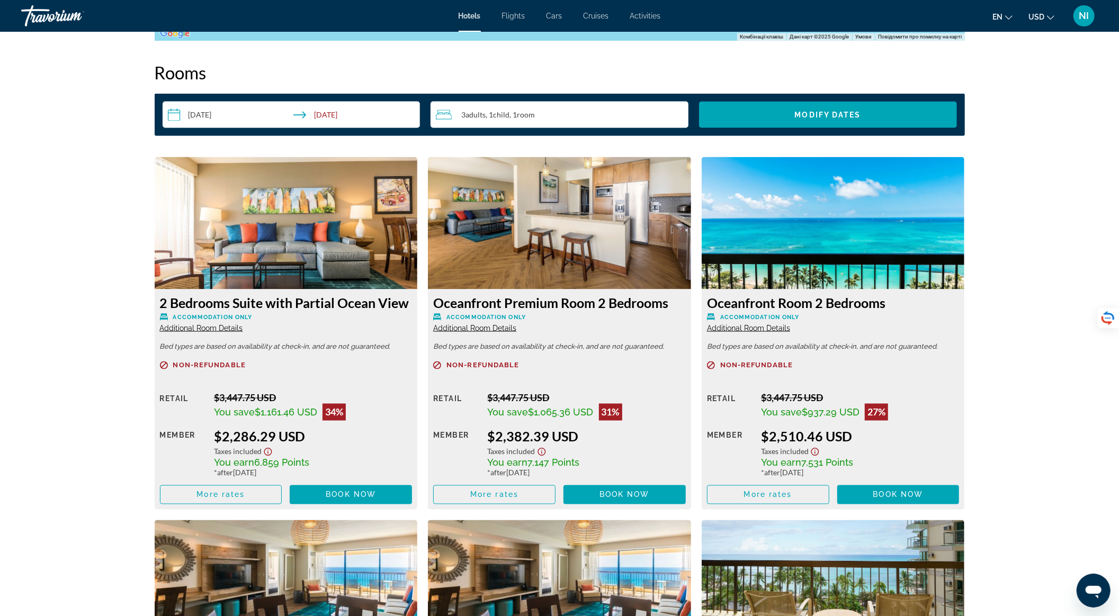
scroll to position [1199, 0]
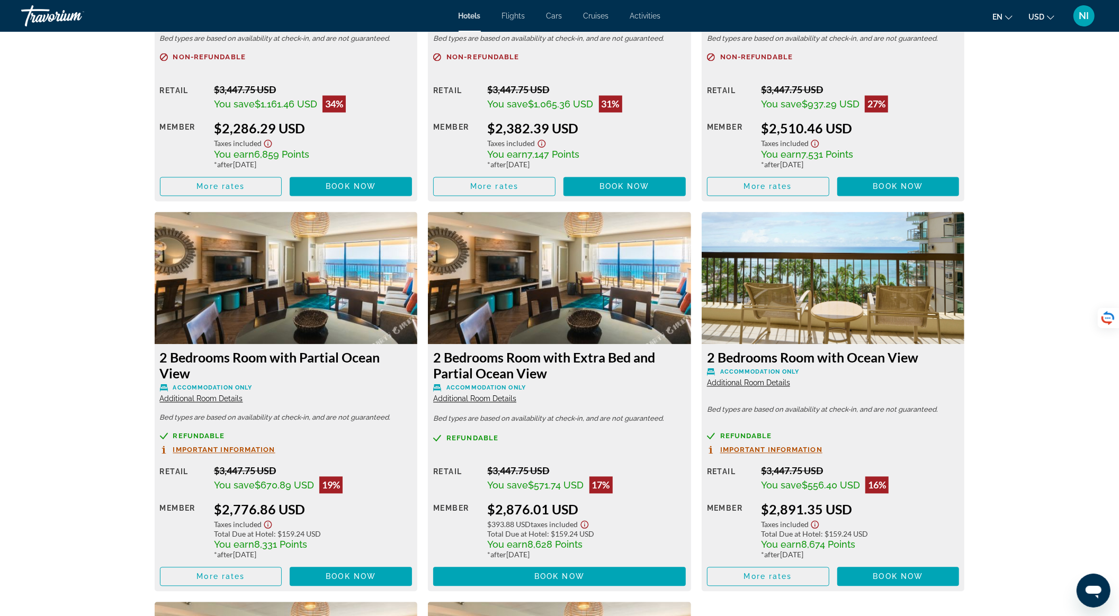
scroll to position [1411, 0]
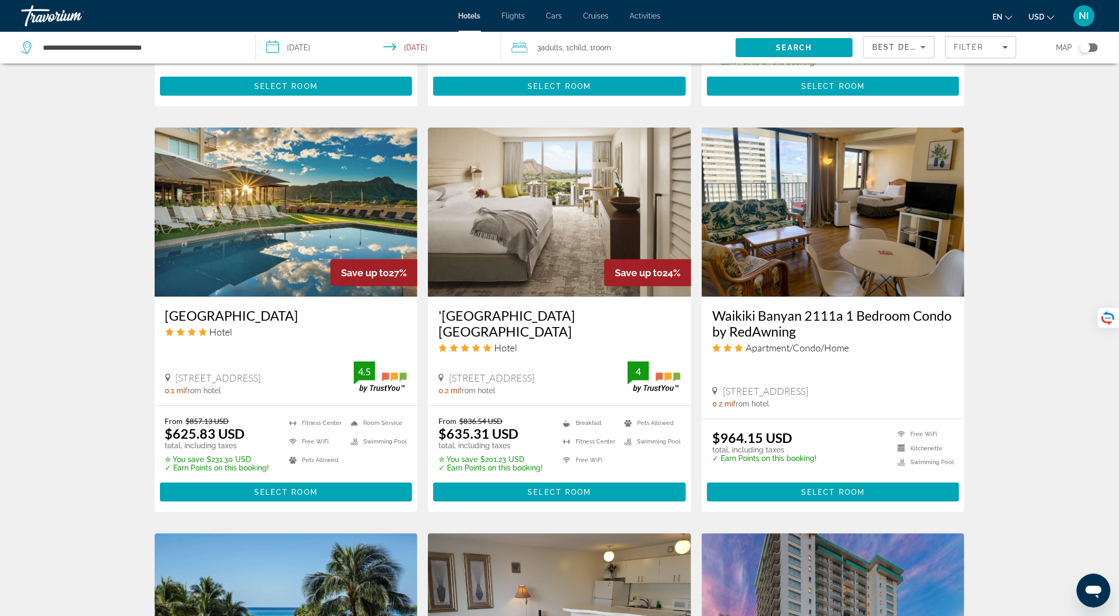
scroll to position [776, 0]
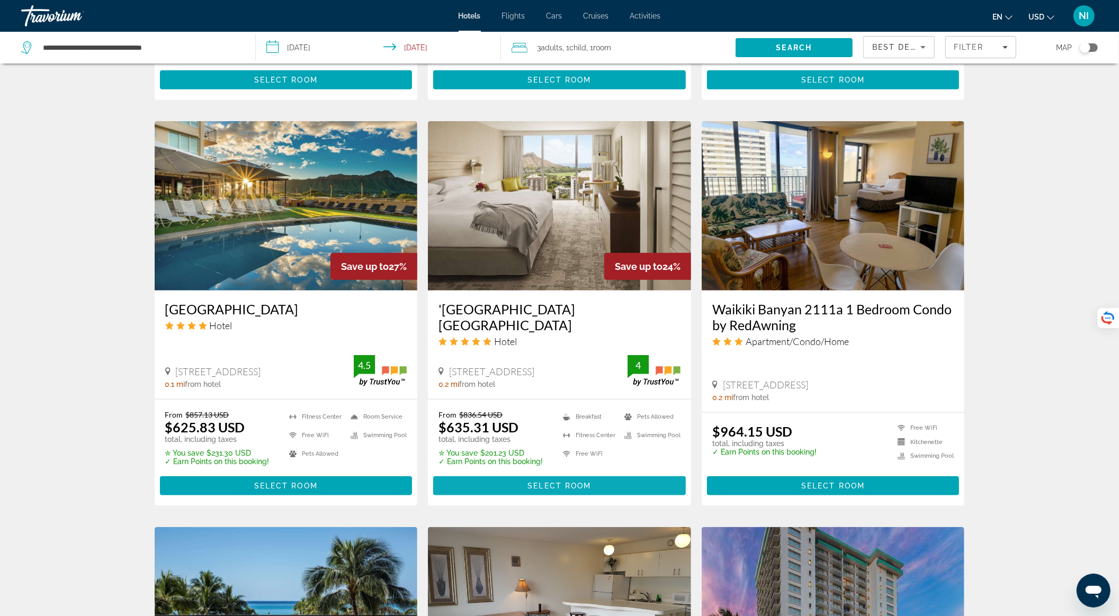
click at [522, 473] on span "Main content" at bounding box center [559, 485] width 253 height 25
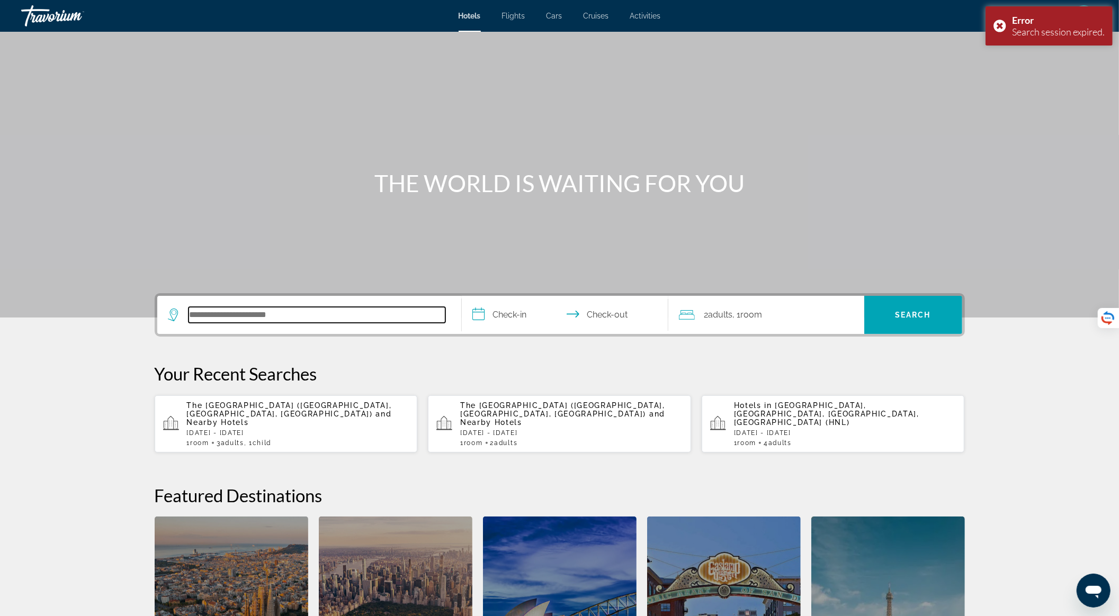
click at [334, 320] on input "Search hotel destination" at bounding box center [316, 315] width 257 height 16
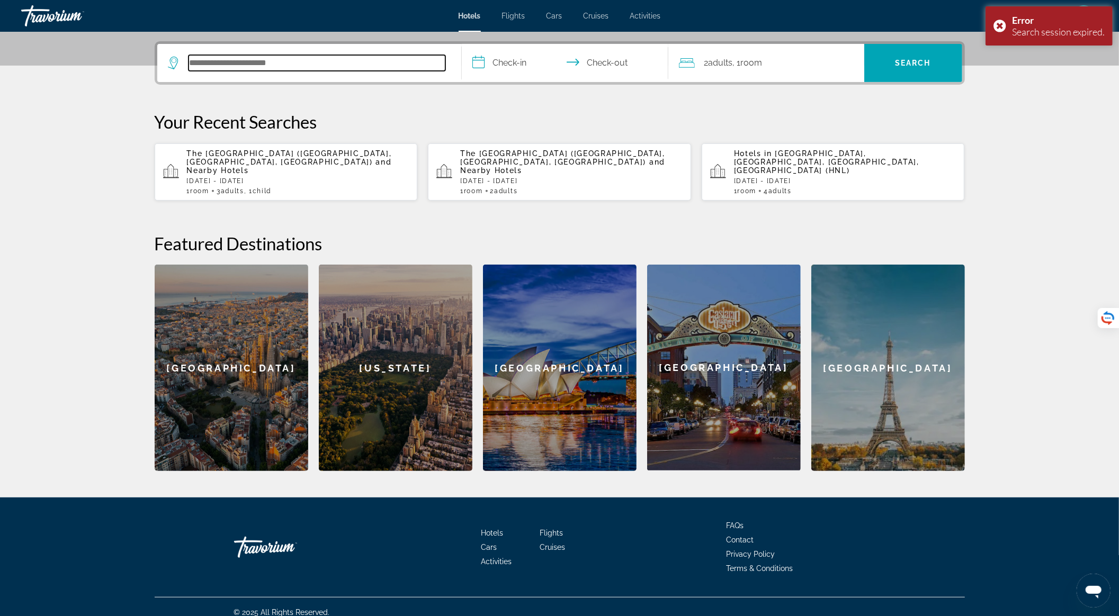
scroll to position [254, 0]
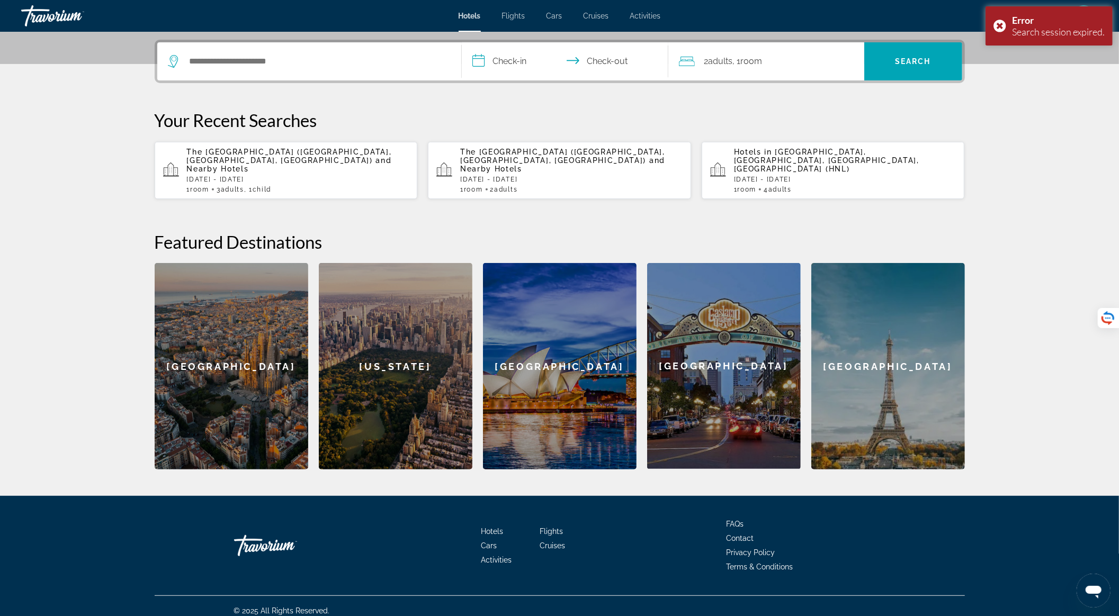
click at [350, 165] on div "The [GEOGRAPHIC_DATA] ([GEOGRAPHIC_DATA], [GEOGRAPHIC_DATA], [GEOGRAPHIC_DATA])…" at bounding box center [298, 171] width 222 height 46
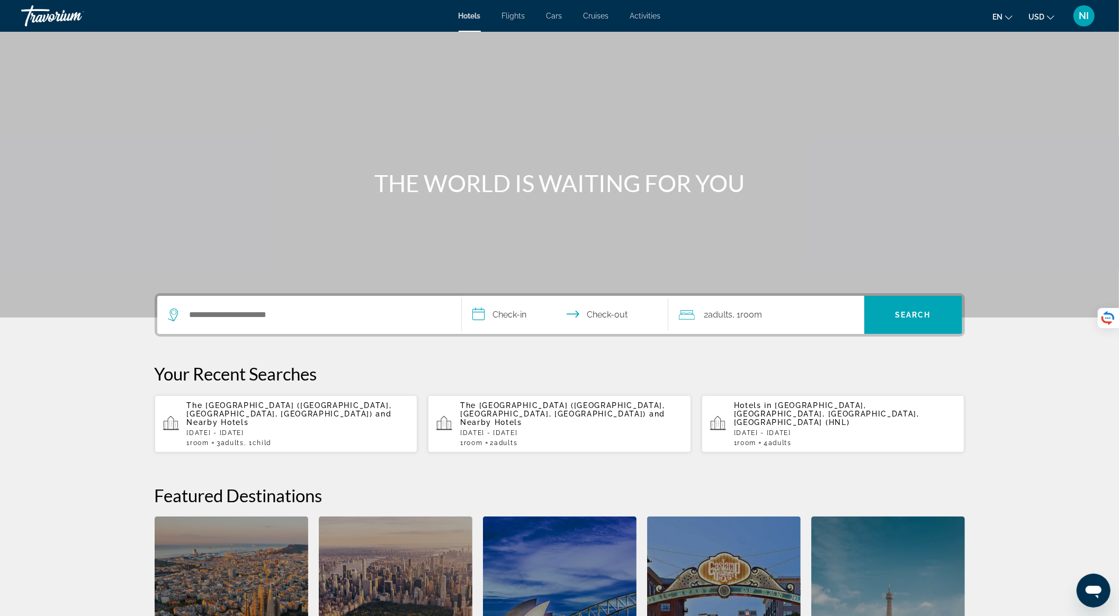
click at [293, 409] on span "The [GEOGRAPHIC_DATA] ([GEOGRAPHIC_DATA], [GEOGRAPHIC_DATA], [GEOGRAPHIC_DATA])" at bounding box center [289, 409] width 205 height 17
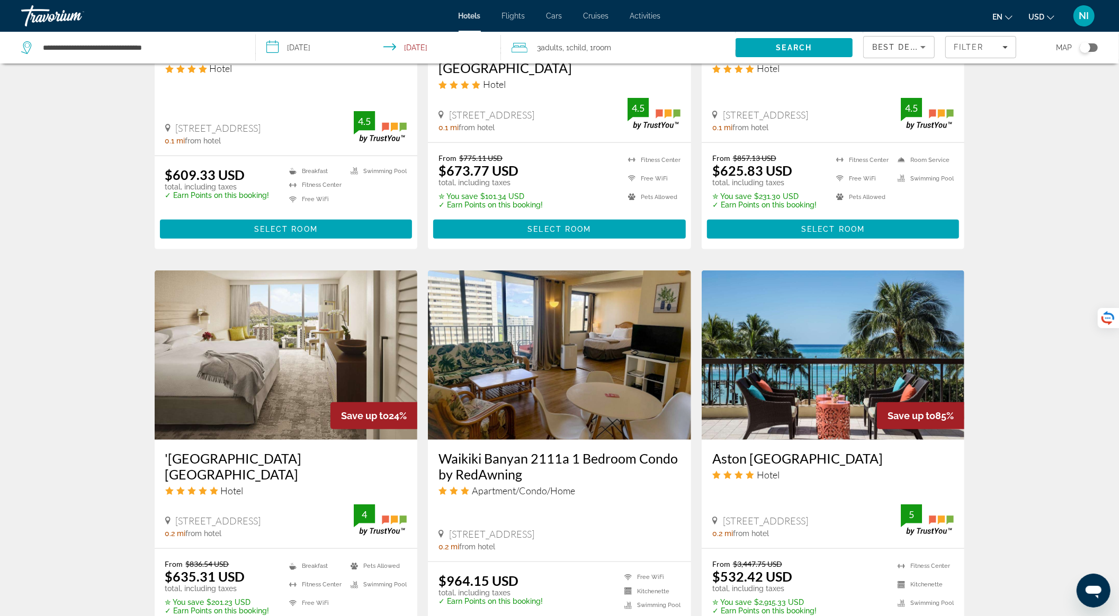
scroll to position [635, 0]
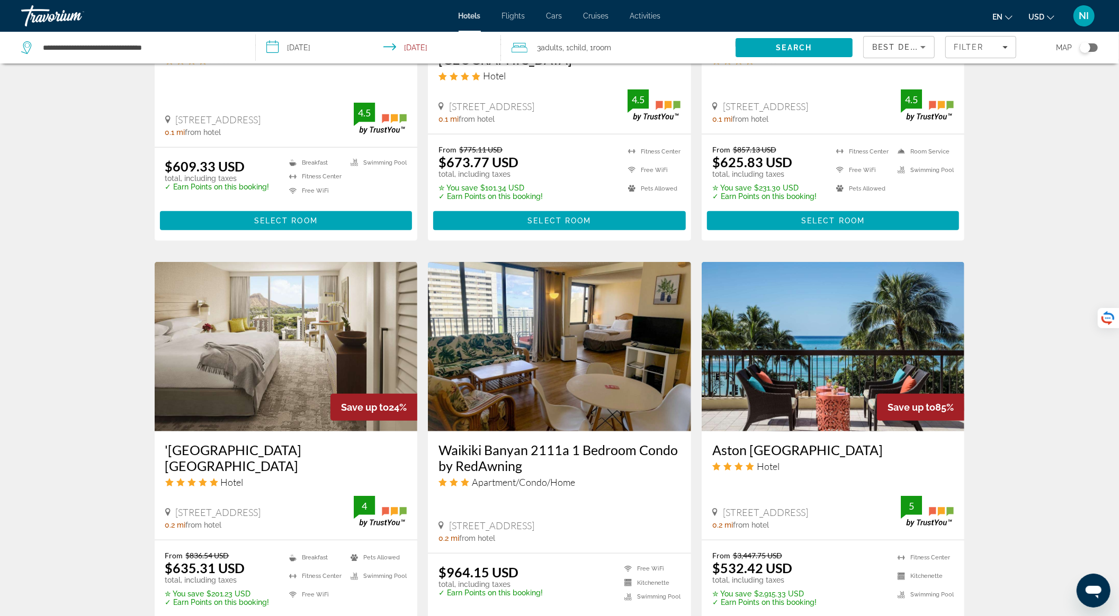
click at [828, 345] on img "Main content" at bounding box center [832, 346] width 263 height 169
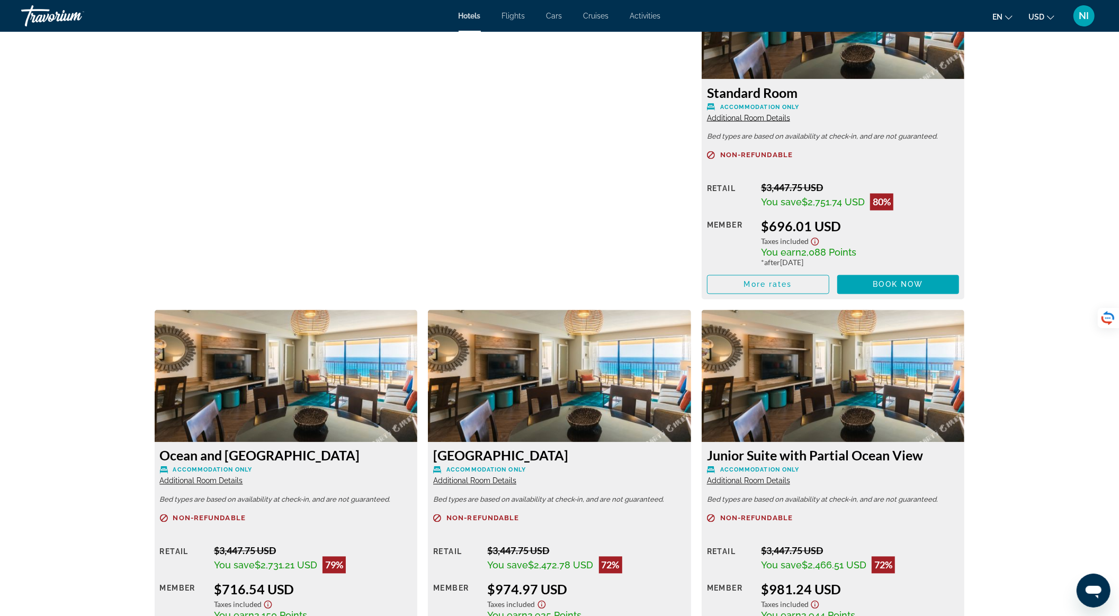
scroll to position [1573, 0]
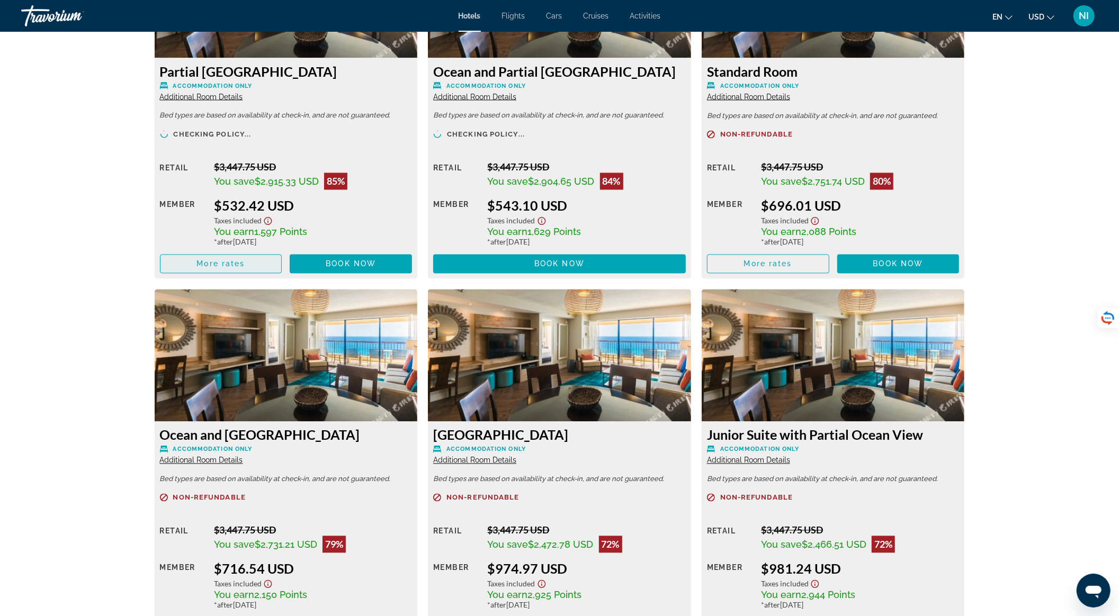
click at [261, 268] on span "Main content" at bounding box center [220, 263] width 121 height 25
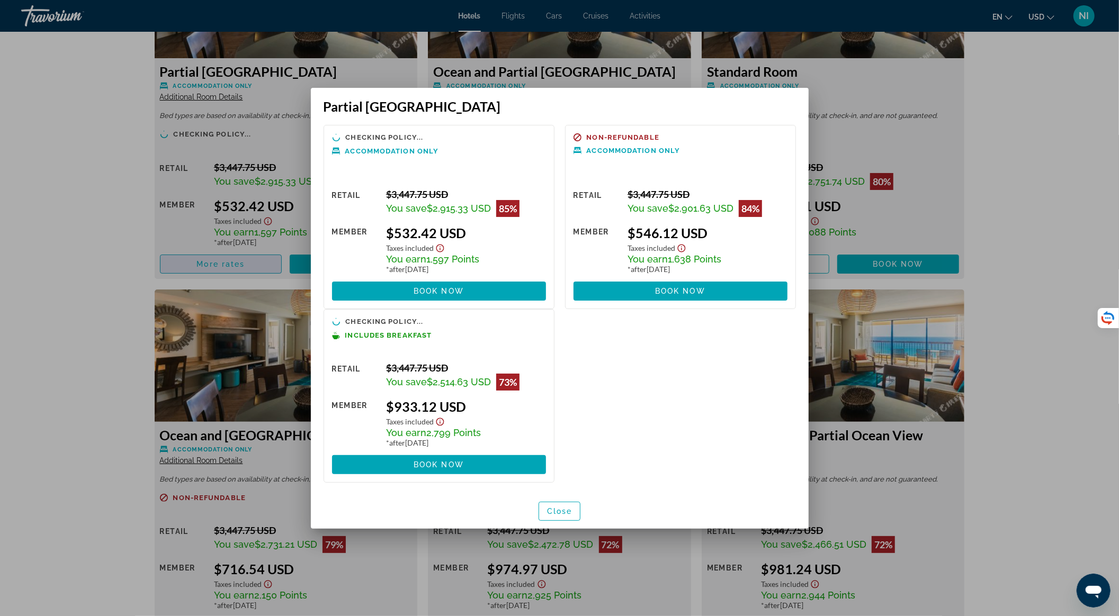
scroll to position [0, 0]
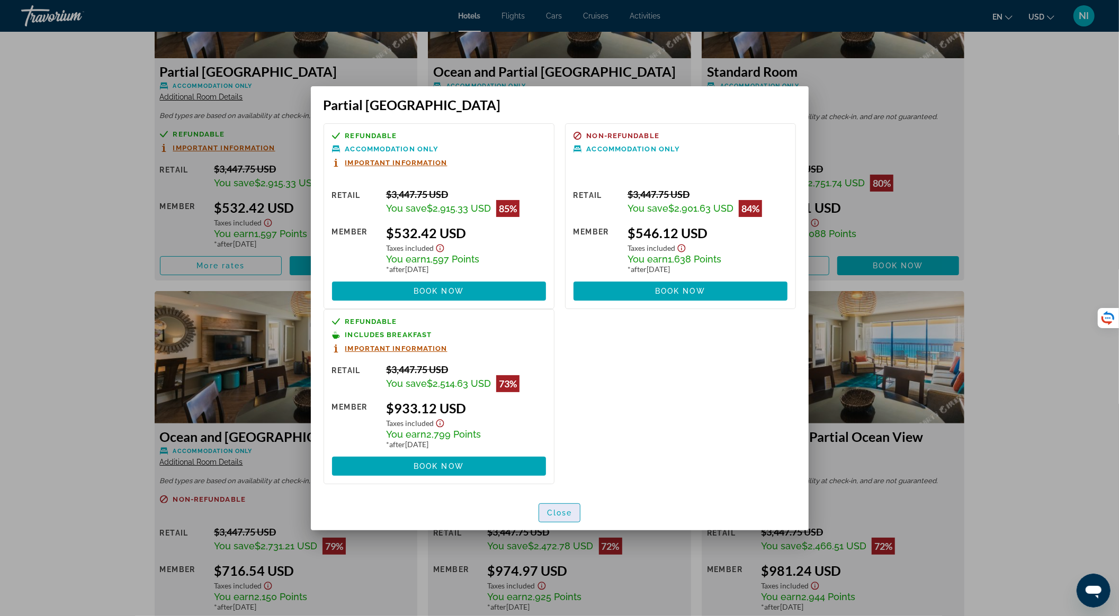
click at [552, 509] on span "Close" at bounding box center [559, 513] width 25 height 8
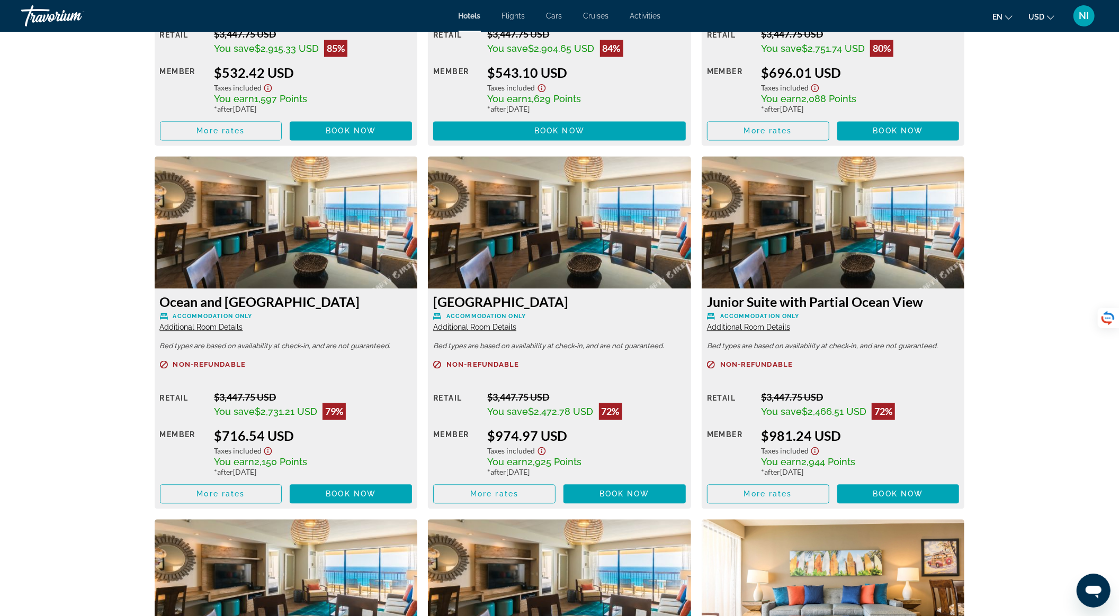
scroll to position [1714, 0]
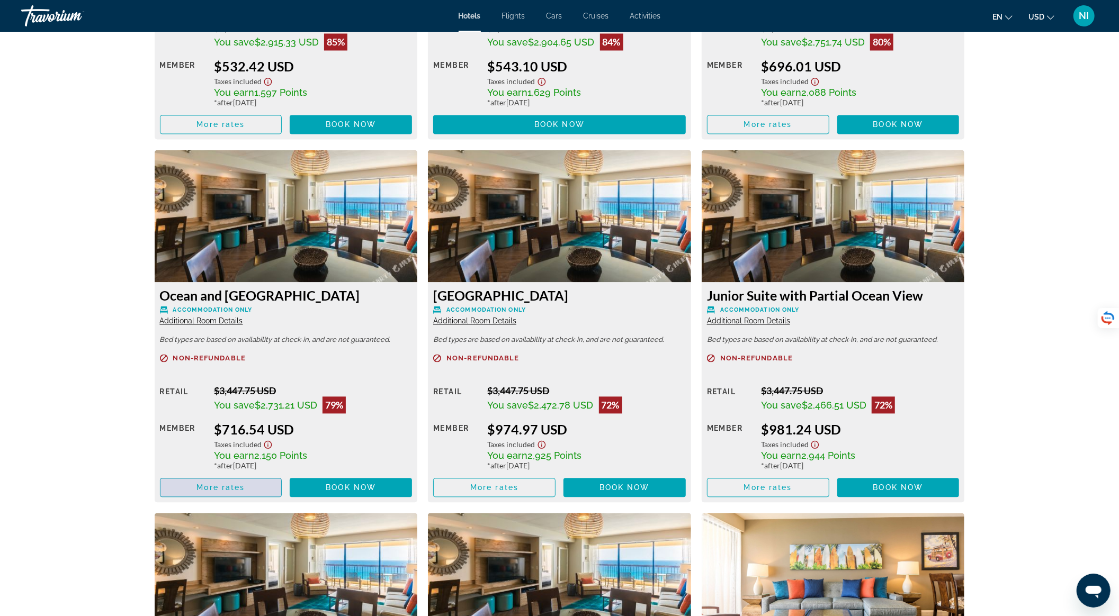
click at [270, 478] on span "Main content" at bounding box center [220, 487] width 121 height 25
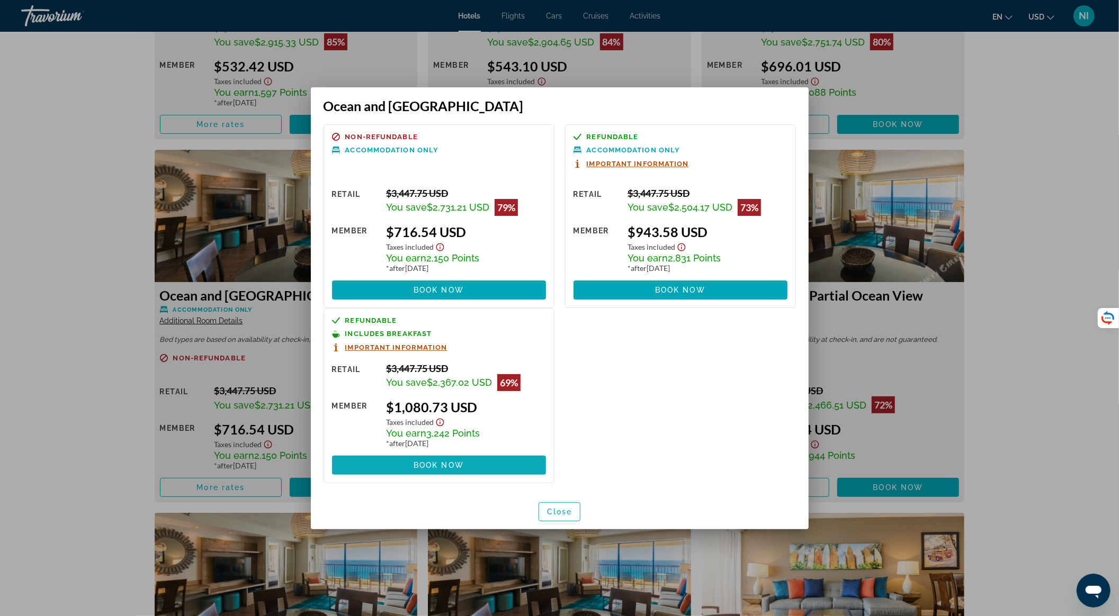
click at [442, 466] on span "Book now" at bounding box center [438, 465] width 50 height 8
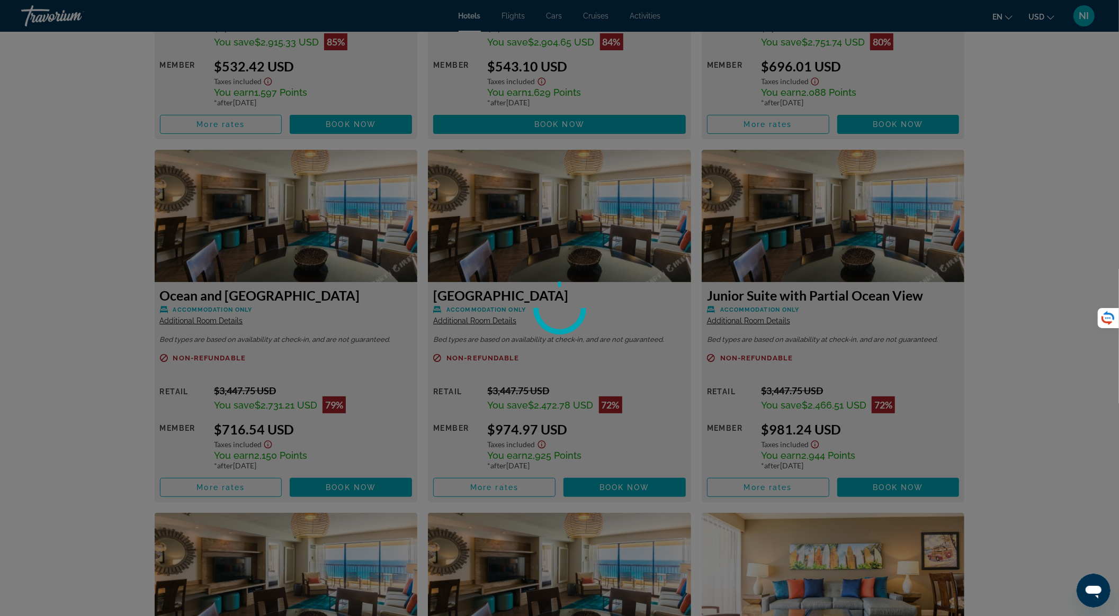
scroll to position [1714, 0]
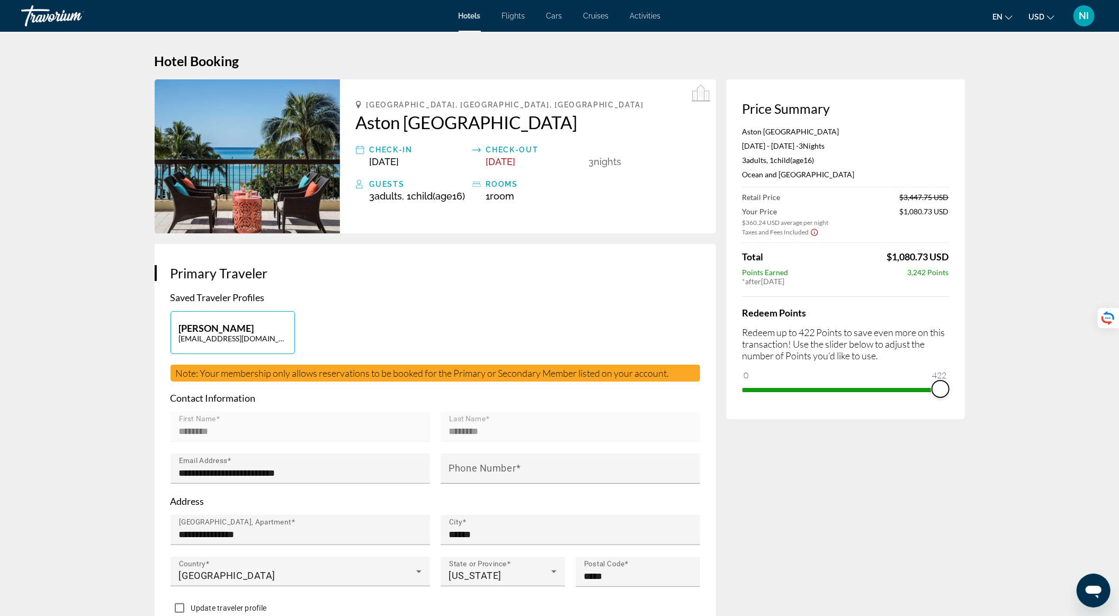
drag, startPoint x: 751, startPoint y: 391, endPoint x: 948, endPoint y: 390, distance: 196.9
click at [948, 390] on span "ngx-slider" at bounding box center [940, 389] width 17 height 17
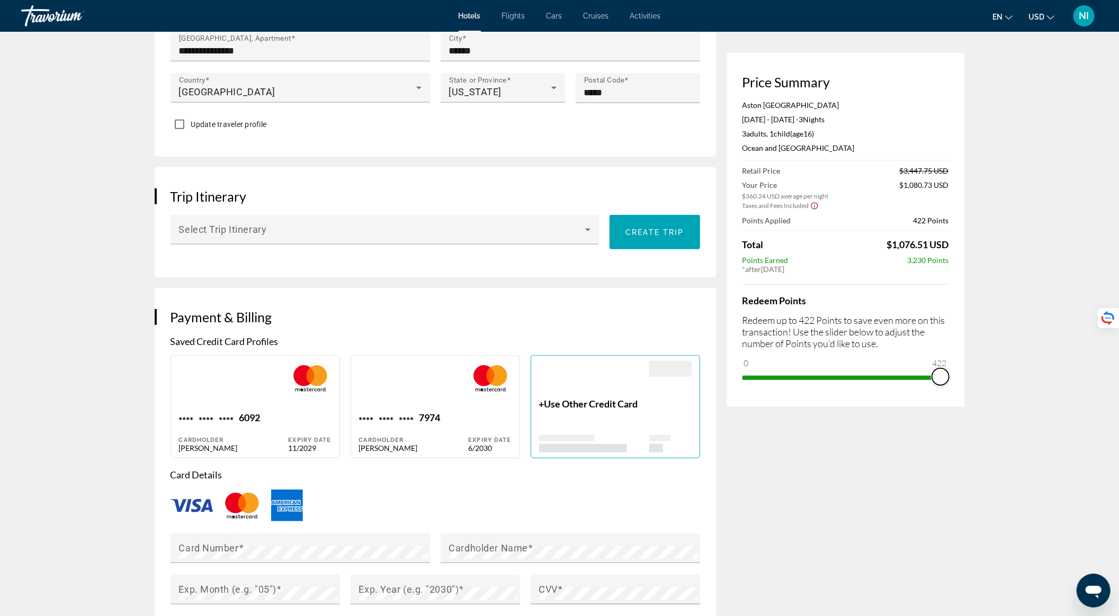
scroll to position [564, 0]
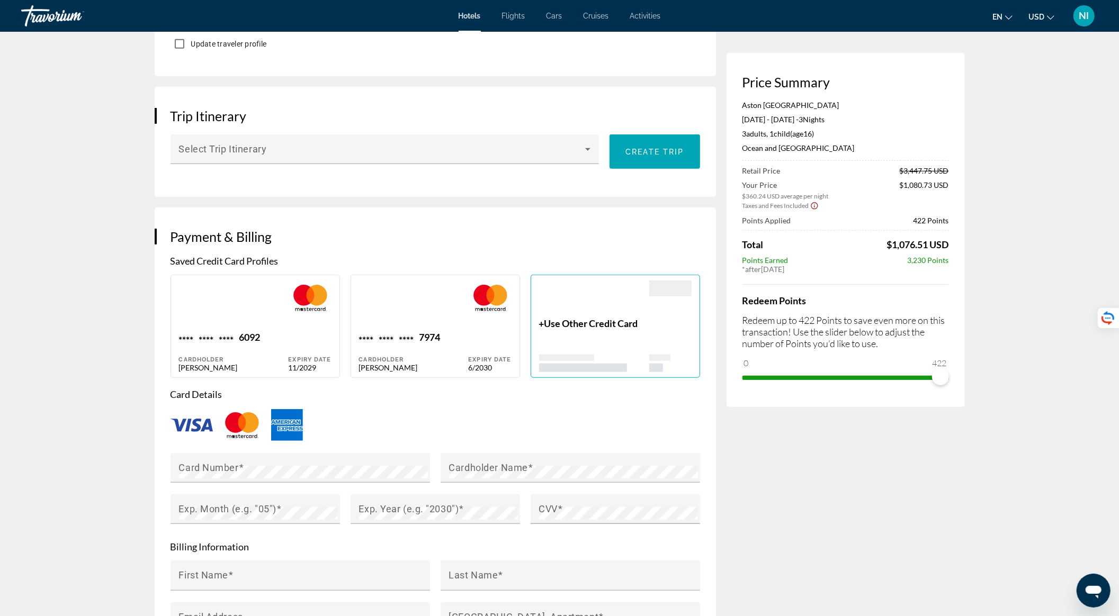
click at [594, 329] on span "Use Other Credit Card" at bounding box center [591, 324] width 94 height 12
click at [545, 329] on p "+ Use Other Credit Card" at bounding box center [594, 324] width 110 height 12
click at [546, 329] on span "Use Other Credit Card" at bounding box center [591, 324] width 94 height 12
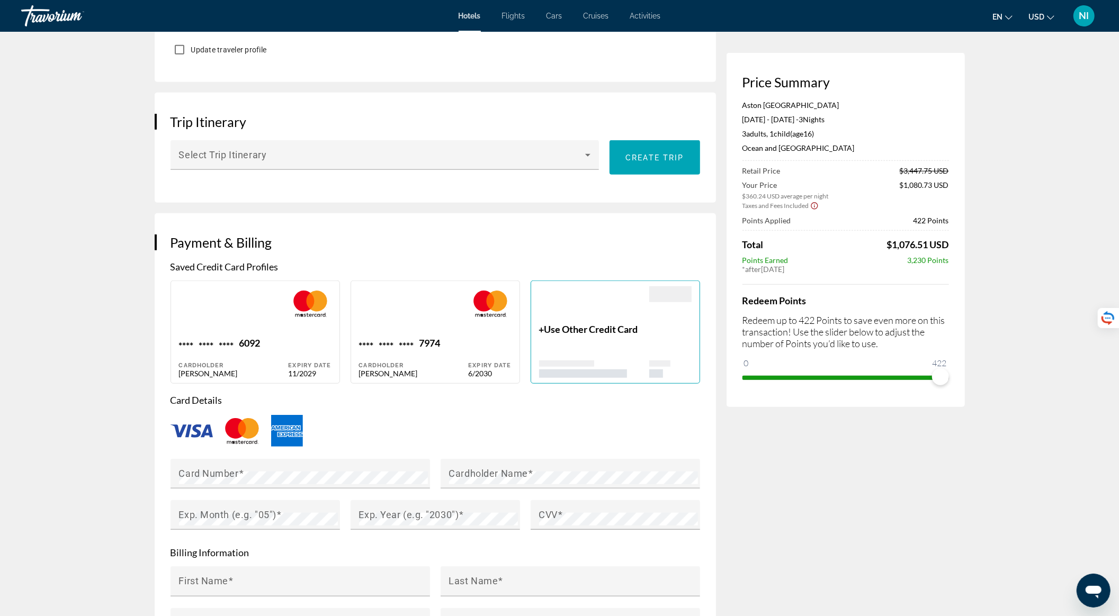
scroll to position [706, 0]
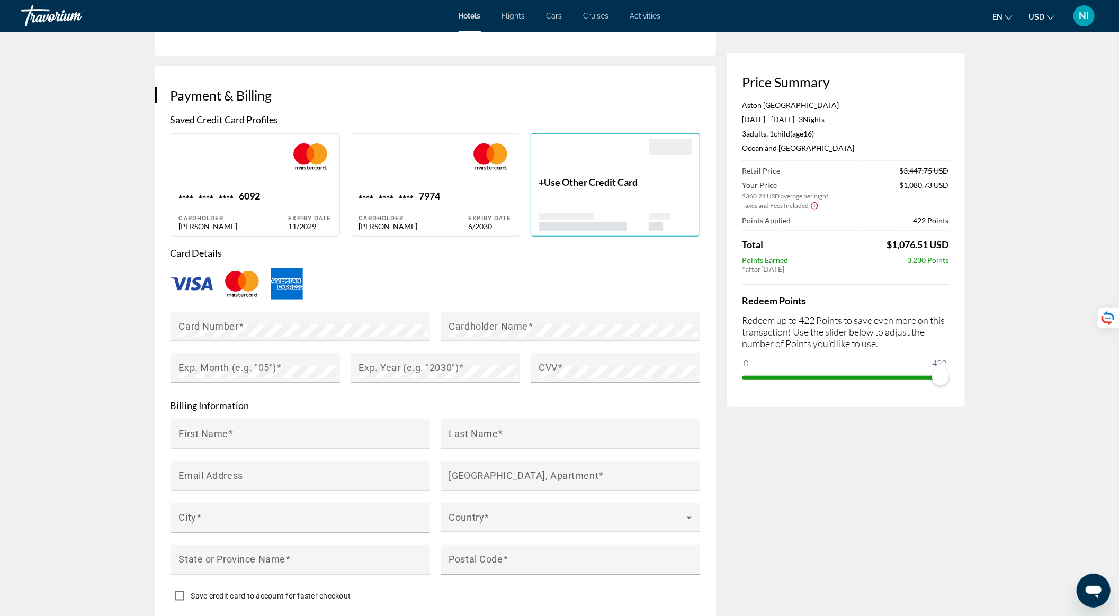
click at [618, 188] on span "Use Other Credit Card" at bounding box center [591, 182] width 94 height 12
